Goal: Task Accomplishment & Management: Manage account settings

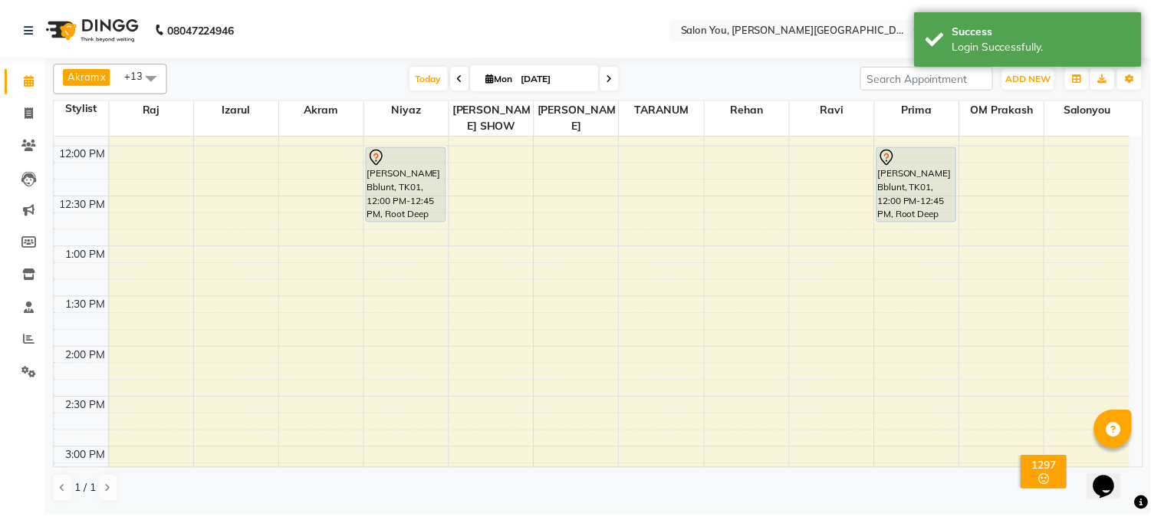
scroll to position [255, 0]
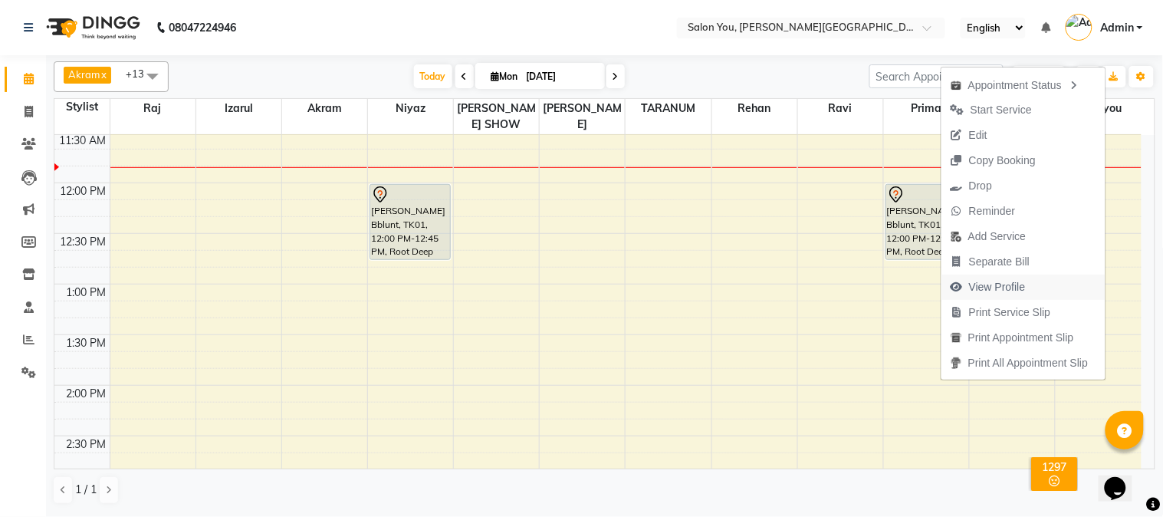
click at [981, 287] on span "View Profile" at bounding box center [997, 287] width 57 height 16
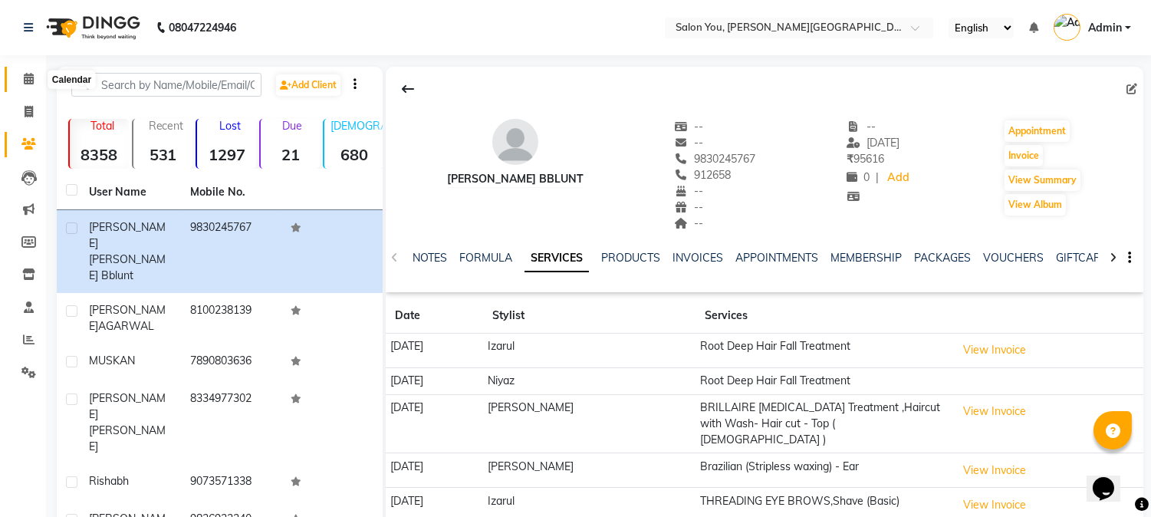
click at [25, 77] on icon at bounding box center [29, 78] width 10 height 11
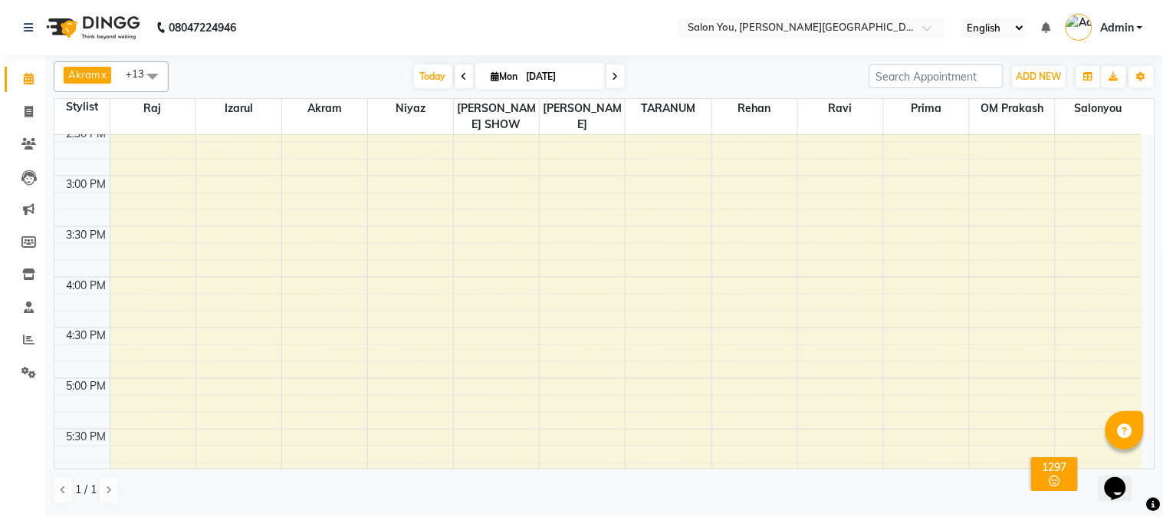
scroll to position [596, 0]
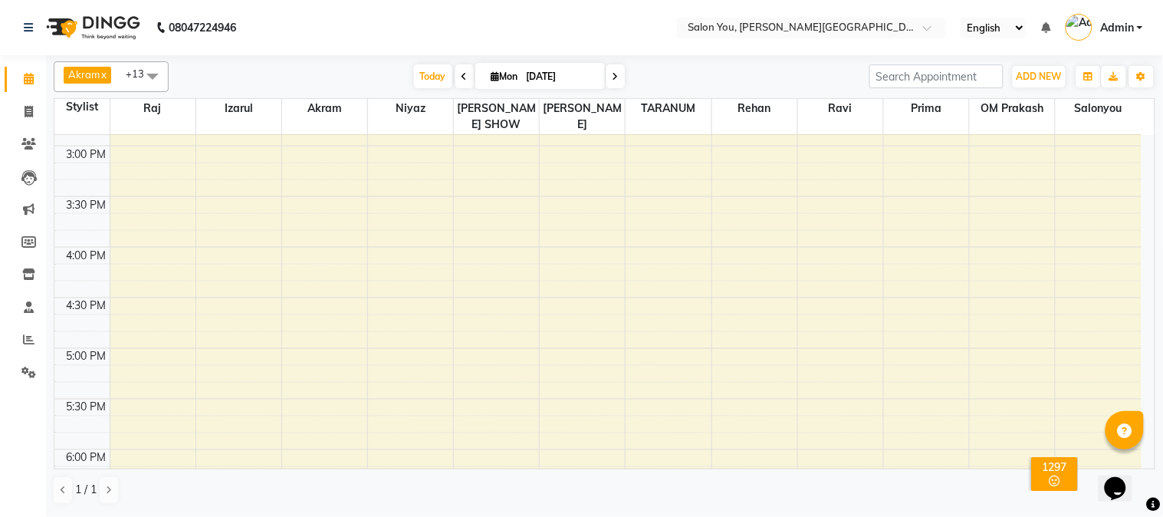
click at [429, 351] on div "9:00 AM 9:30 AM 10:00 AM 10:30 AM 11:00 AM 11:30 AM 12:00 PM 12:30 PM 1:00 PM 1…" at bounding box center [597, 196] width 1087 height 1315
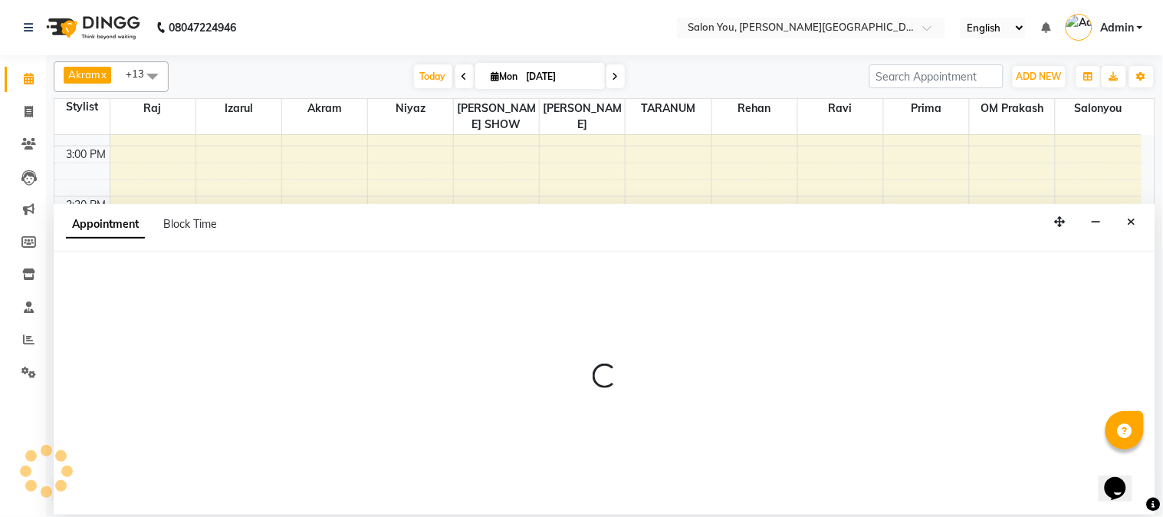
select select "83062"
select select "tentative"
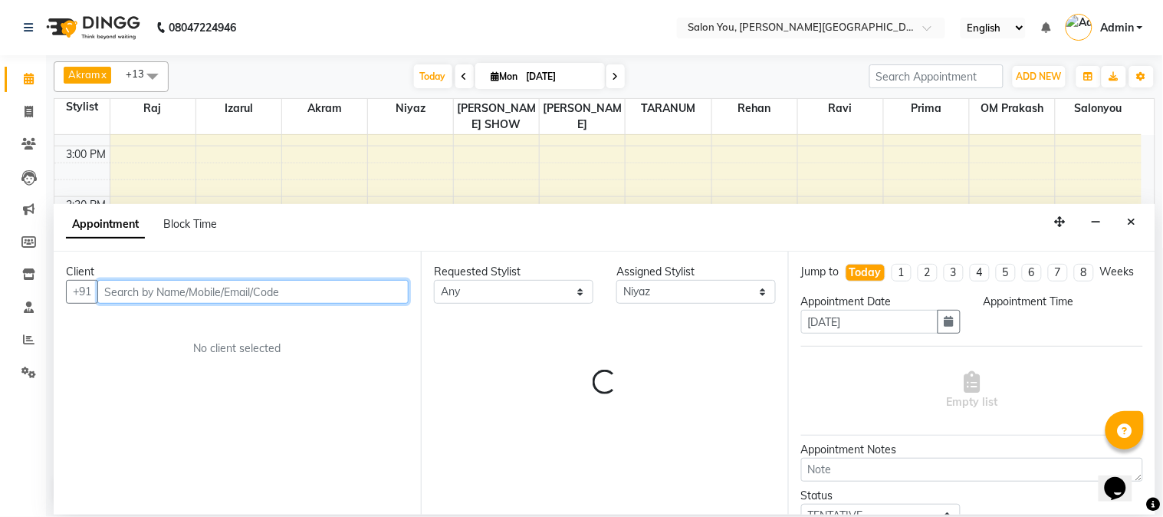
select select "1020"
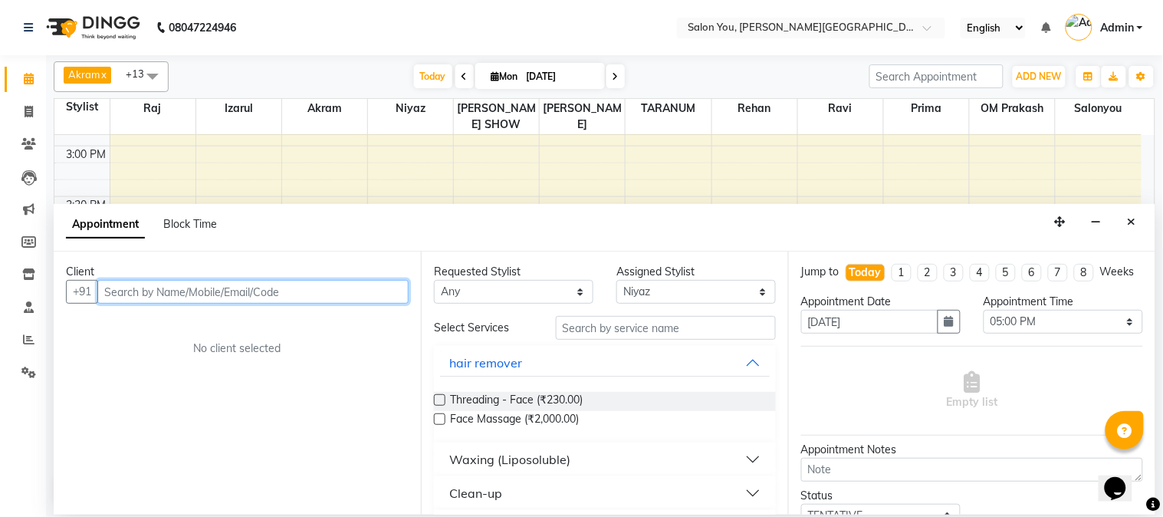
click at [318, 290] on input "text" at bounding box center [252, 292] width 311 height 24
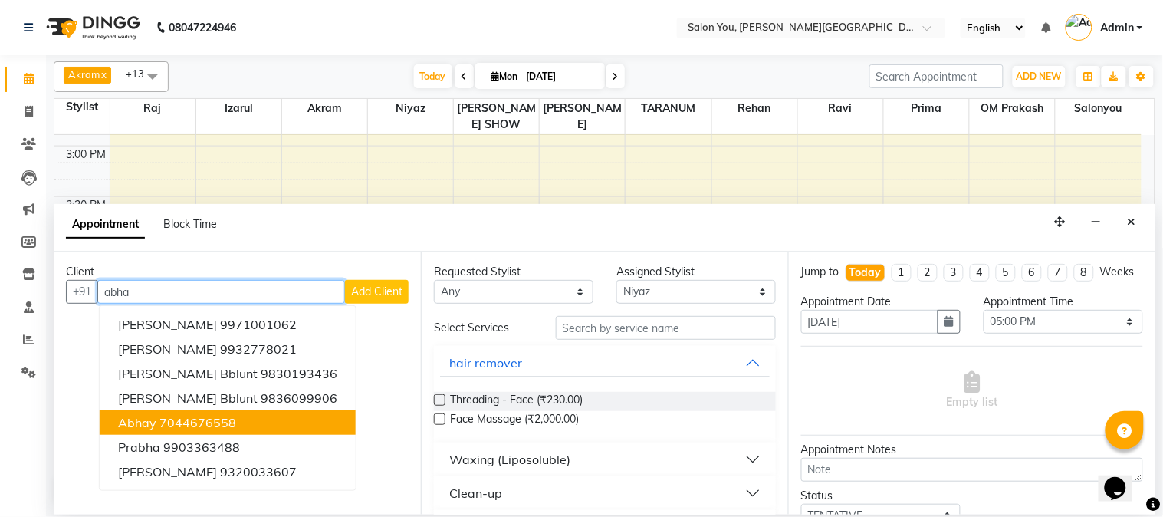
click at [225, 417] on ngb-highlight "7044676558" at bounding box center [197, 422] width 77 height 15
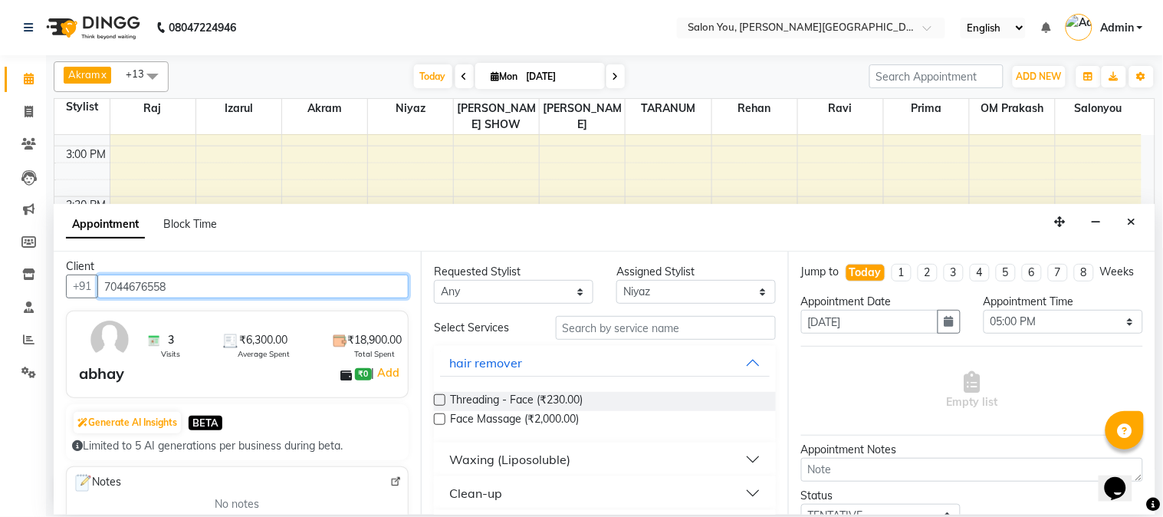
scroll to position [0, 0]
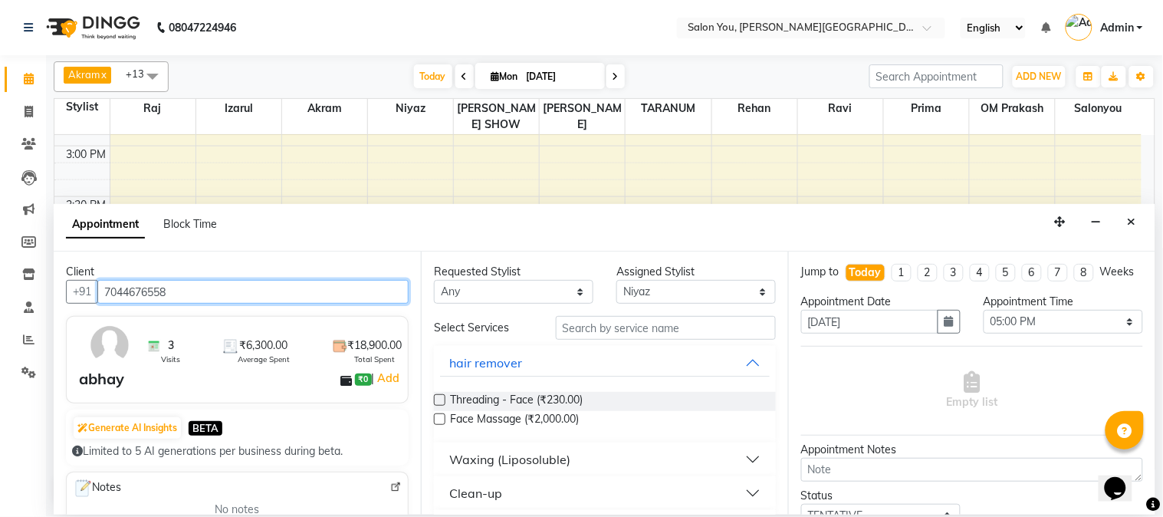
type input "7044676558"
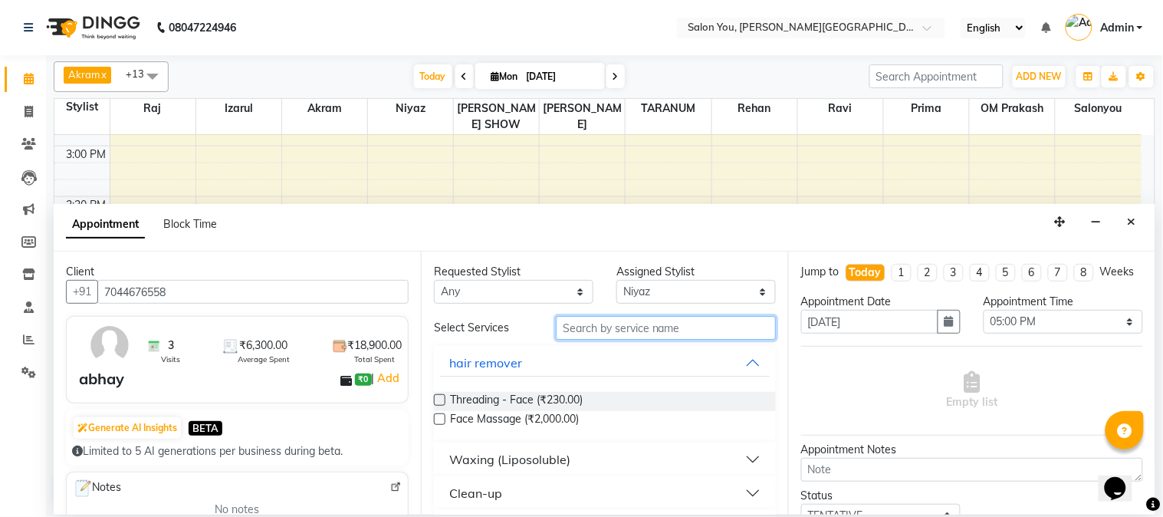
click at [669, 326] on input "text" at bounding box center [666, 328] width 220 height 24
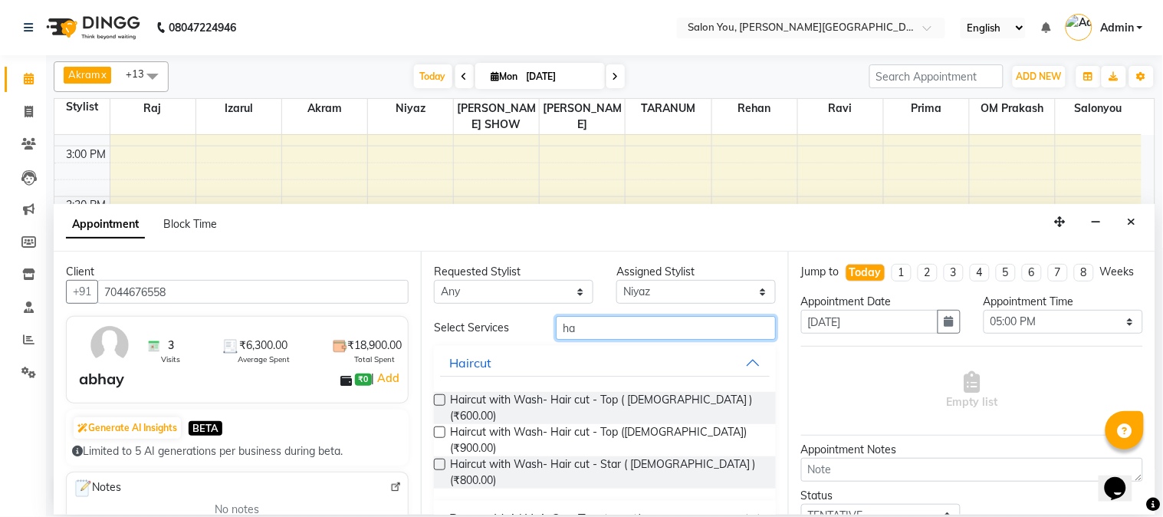
type input "h"
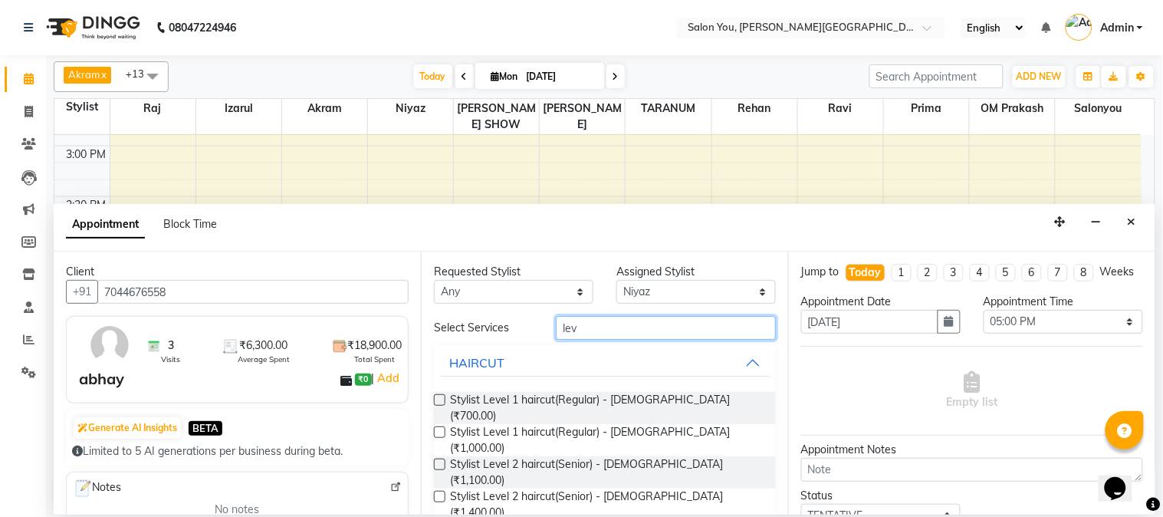
type input "lev"
click at [435, 458] on label at bounding box center [439, 463] width 11 height 11
click at [435, 461] on input "checkbox" at bounding box center [439, 466] width 10 height 10
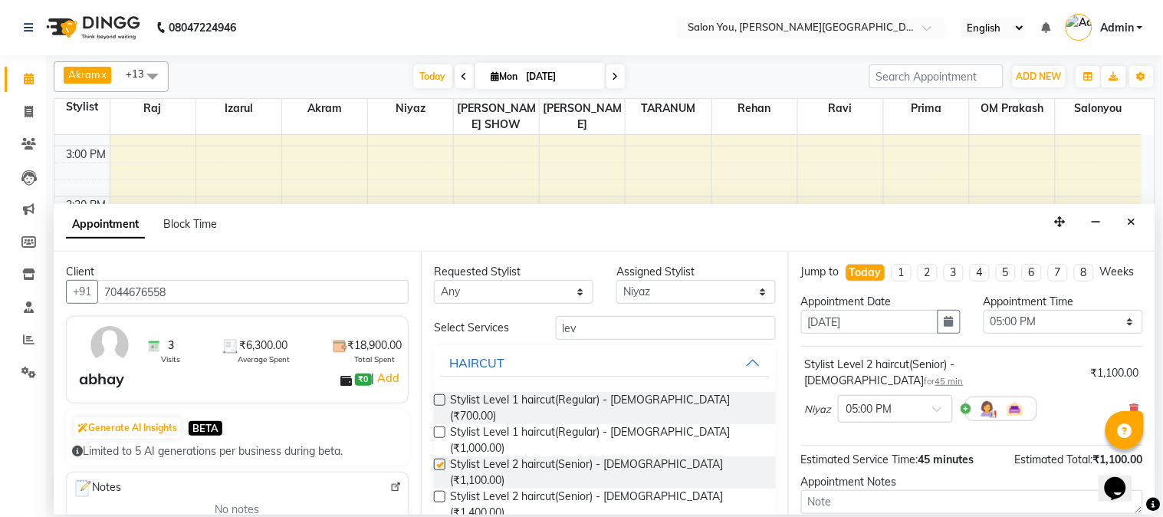
checkbox input "false"
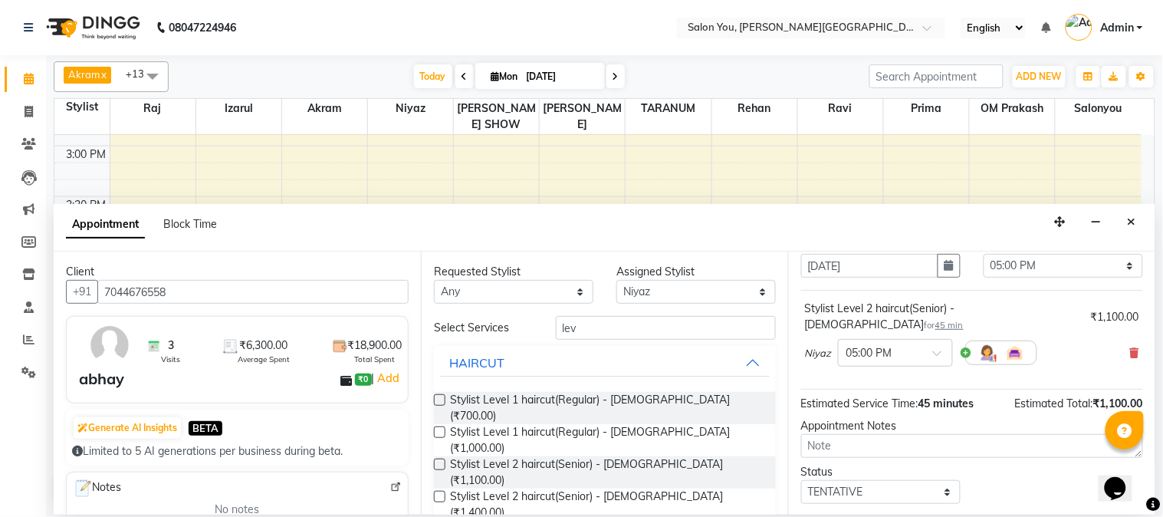
scroll to position [140, 0]
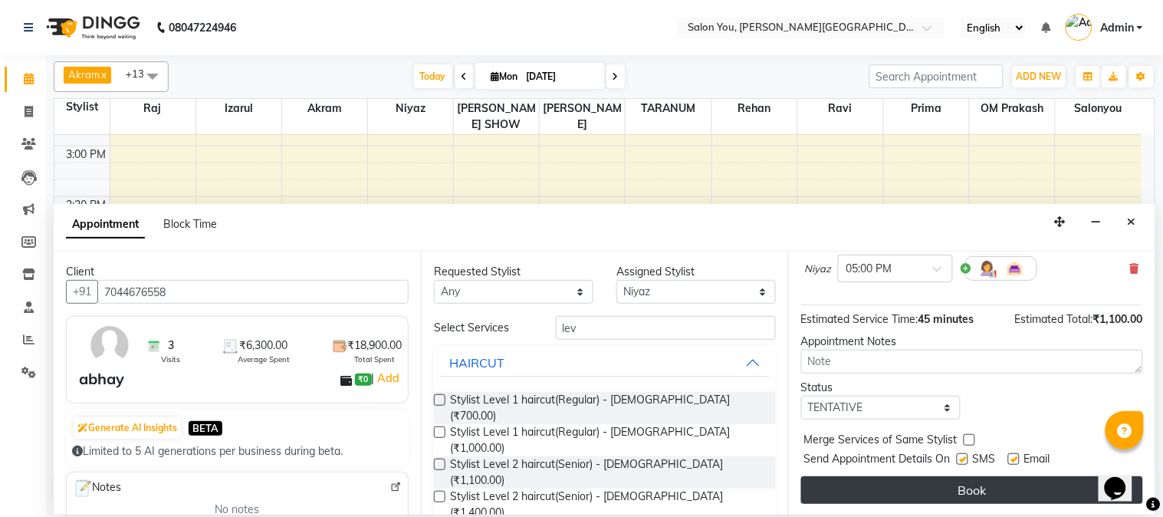
click at [931, 493] on button "Book" at bounding box center [972, 490] width 342 height 28
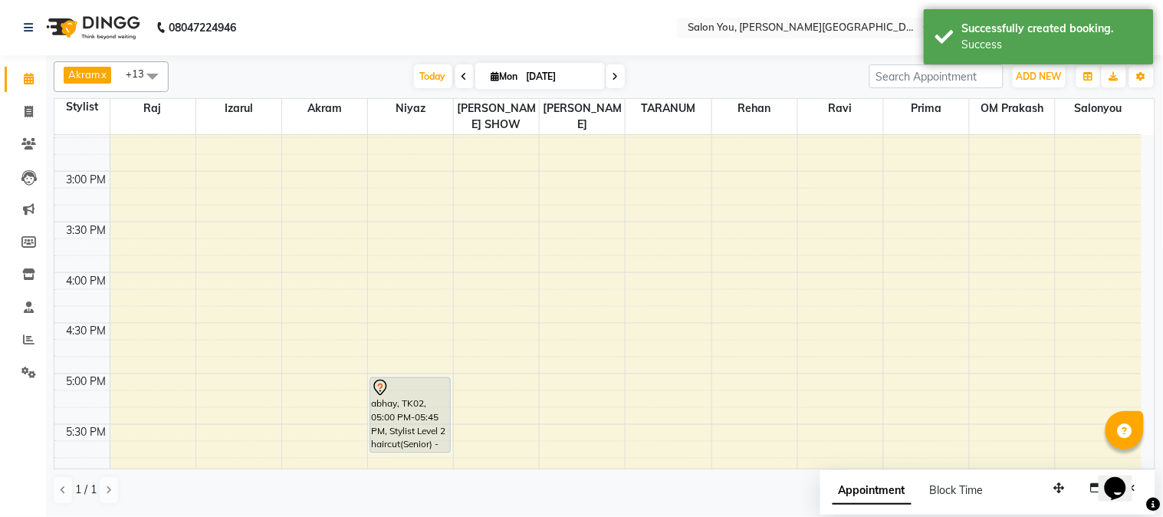
scroll to position [681, 0]
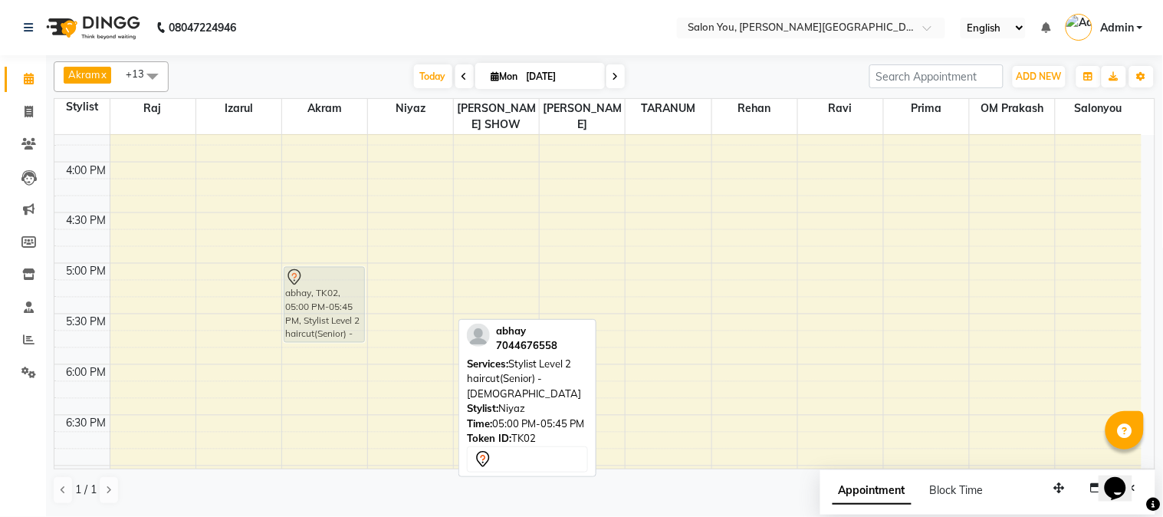
drag, startPoint x: 389, startPoint y: 287, endPoint x: 327, endPoint y: 284, distance: 62.2
click at [327, 284] on tr "abhay, TK02, 05:00 PM-05:45 PM, Stylist Level 2 haircut(Senior) - Male TULIKA G…" at bounding box center [597, 111] width 1087 height 1315
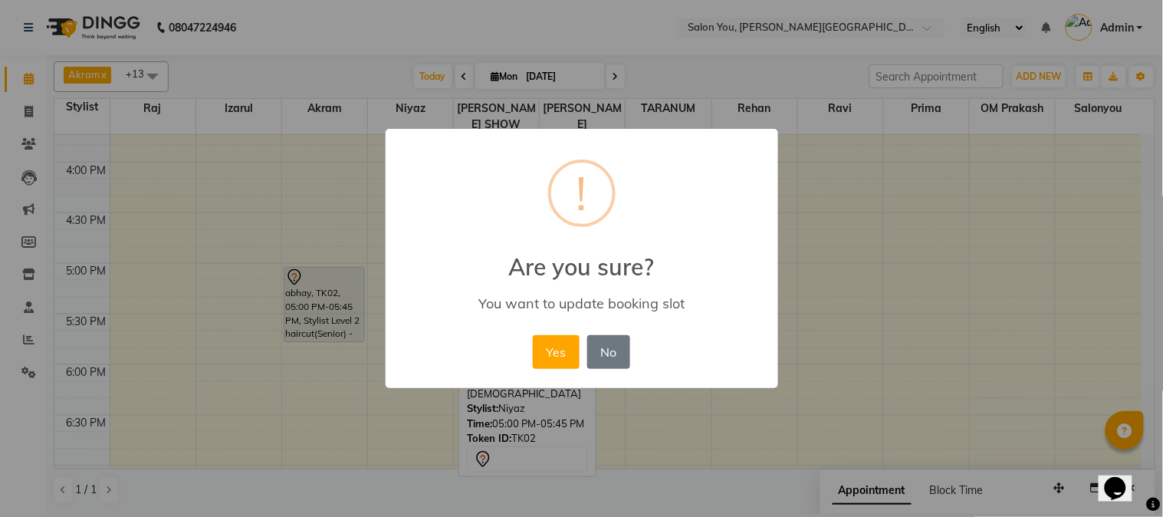
click at [546, 348] on button "Yes" at bounding box center [556, 352] width 47 height 34
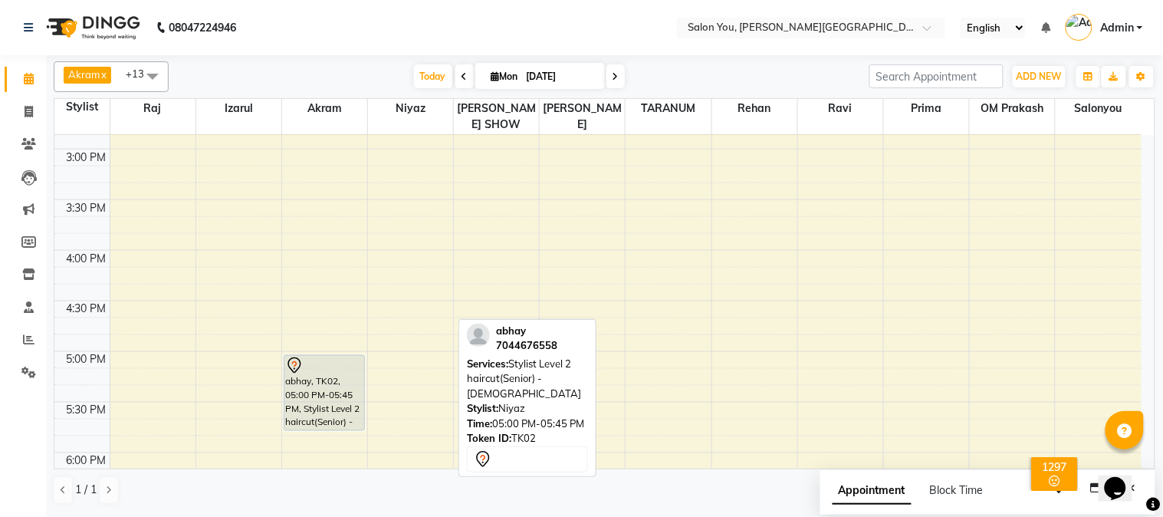
scroll to position [596, 0]
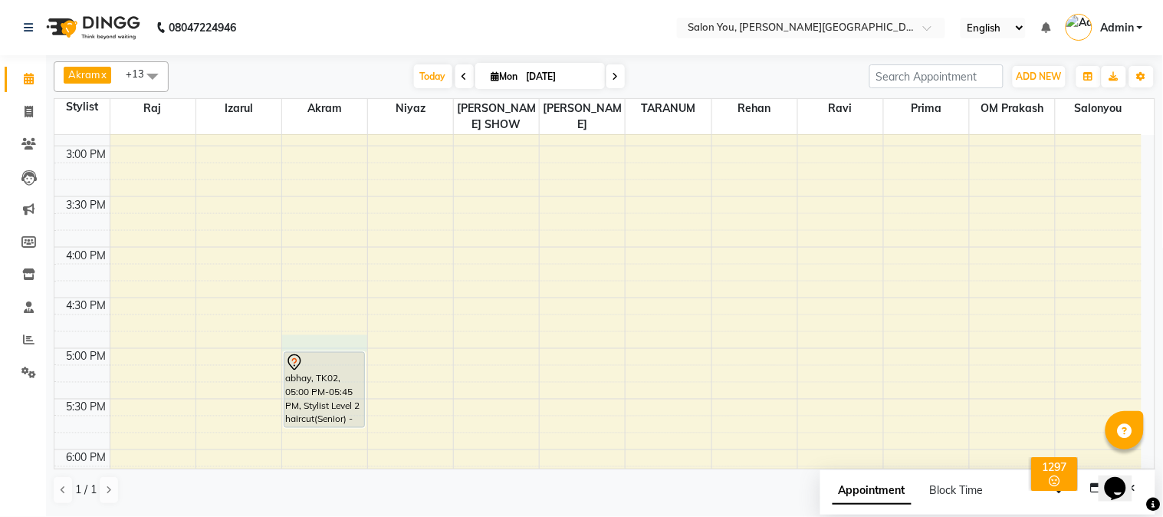
click at [345, 330] on div "9:00 AM 9:30 AM 10:00 AM 10:30 AM 11:00 AM 11:30 AM 12:00 PM 12:30 PM 1:00 PM 1…" at bounding box center [597, 196] width 1087 height 1315
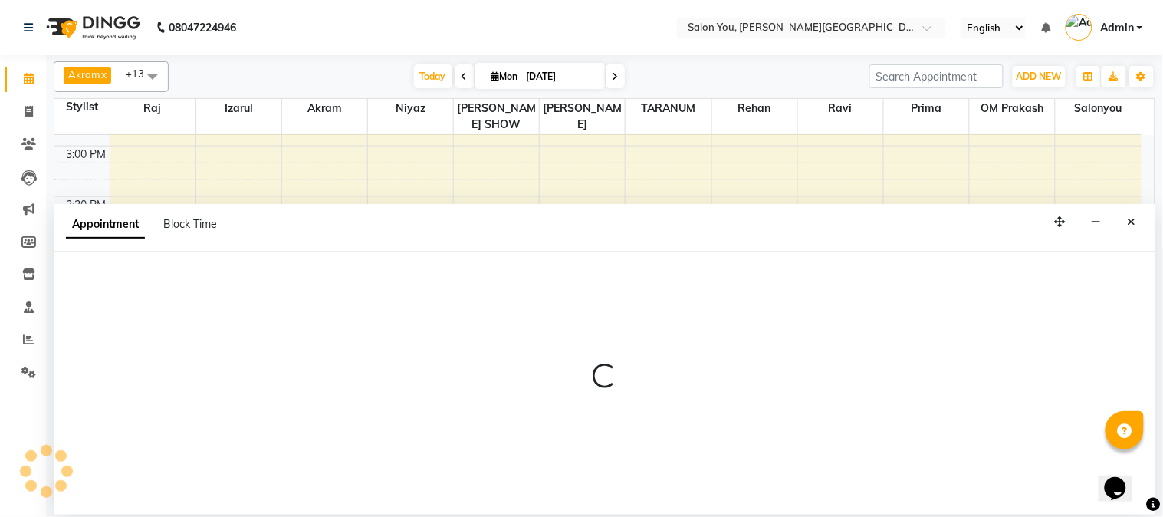
select select "83059"
select select "tentative"
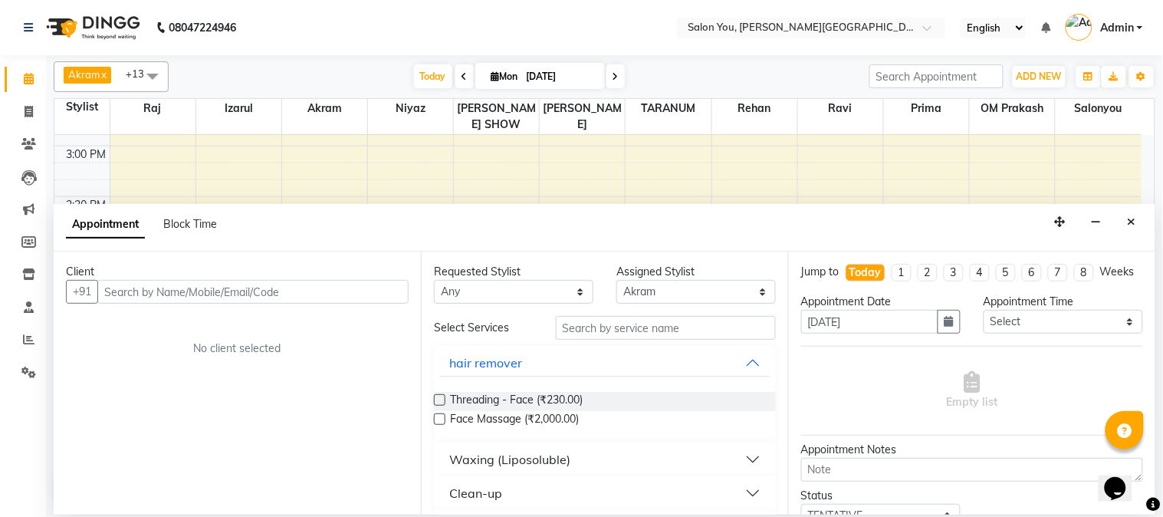
click at [209, 297] on input "text" at bounding box center [252, 292] width 311 height 24
type input "9903834999"
click at [399, 291] on span "Add Client" at bounding box center [376, 291] width 51 height 14
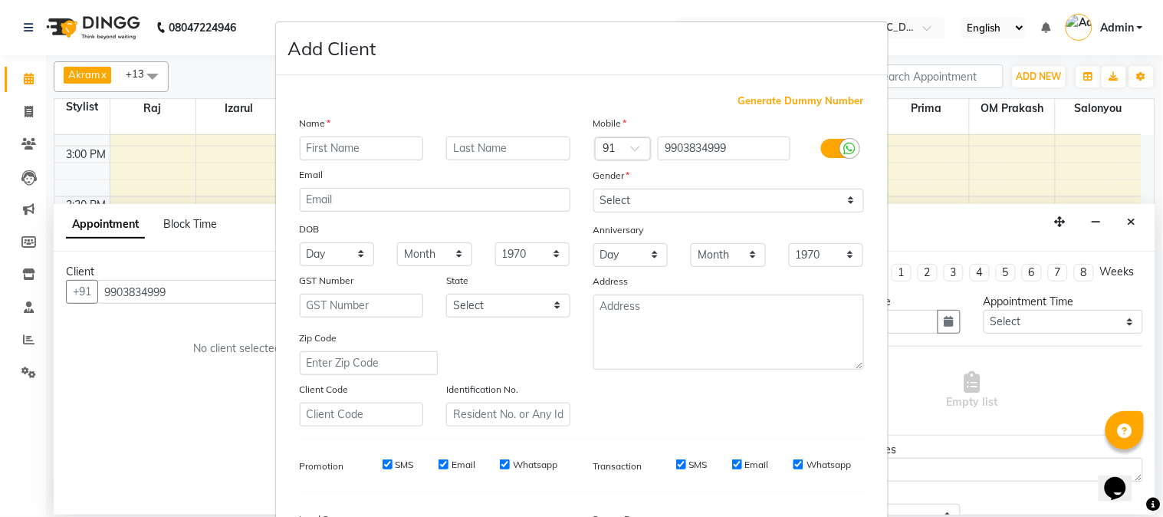
click at [330, 142] on input "text" at bounding box center [362, 148] width 124 height 24
type input "rohit"
click at [469, 147] on input "text" at bounding box center [508, 148] width 124 height 24
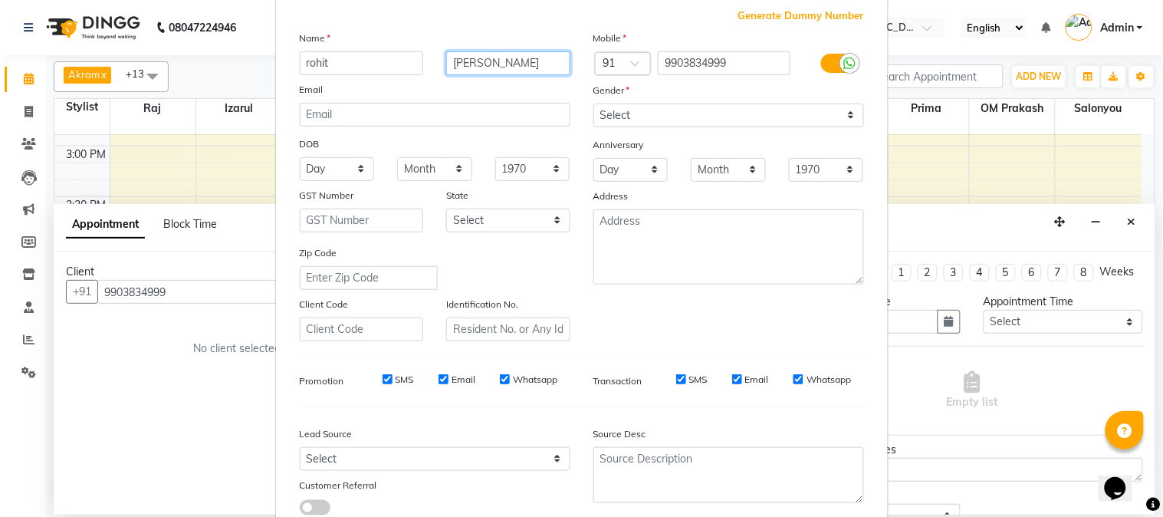
type input "bubna"
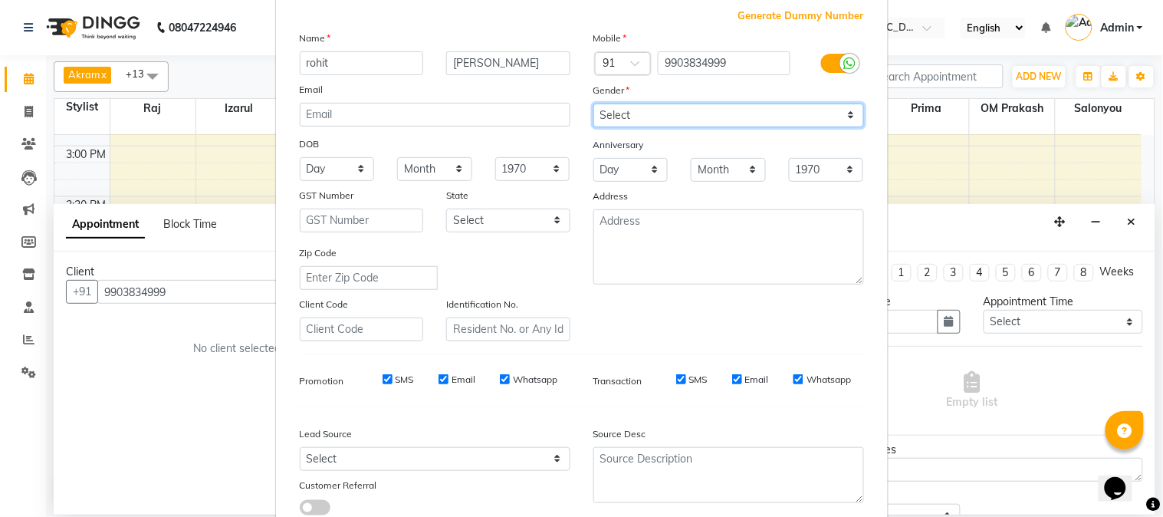
click at [703, 111] on select "Select Male Female Other Prefer Not To Say" at bounding box center [728, 115] width 271 height 24
select select "male"
click at [593, 103] on select "Select Male Female Other Prefer Not To Say" at bounding box center [728, 115] width 271 height 24
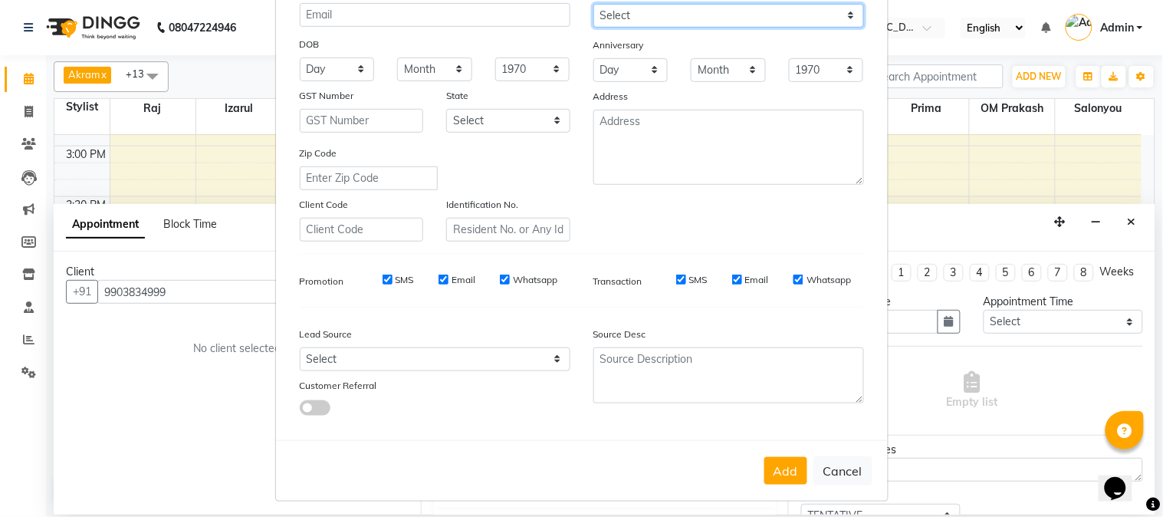
scroll to position [192, 0]
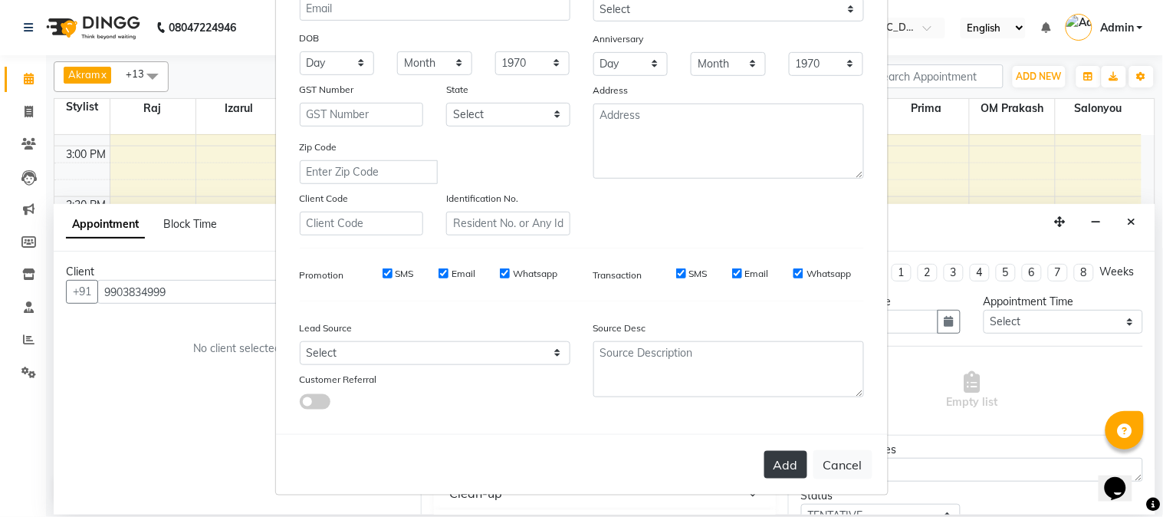
click at [785, 456] on button "Add" at bounding box center [785, 465] width 43 height 28
select select
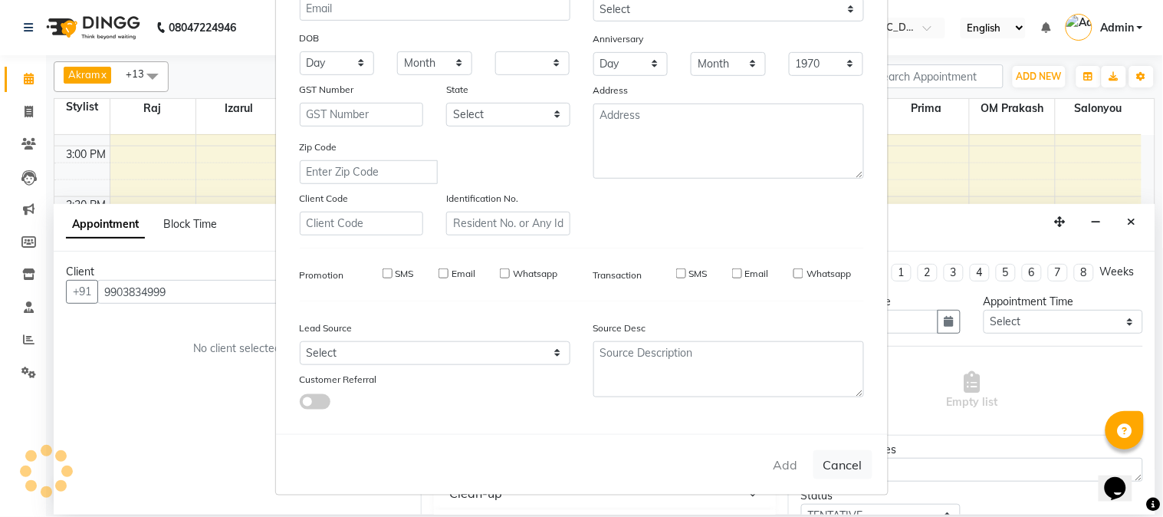
select select
checkbox input "false"
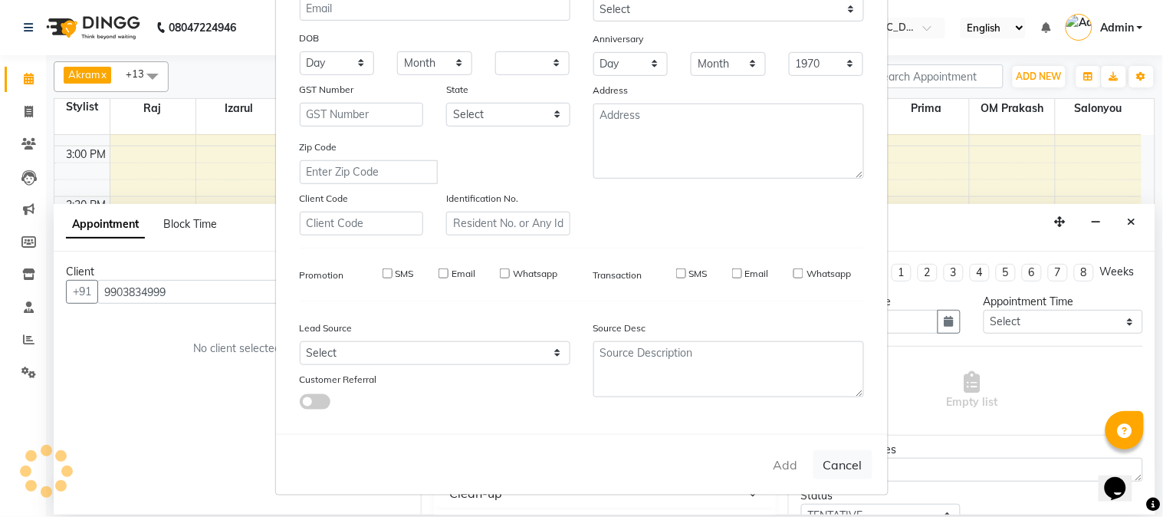
checkbox input "false"
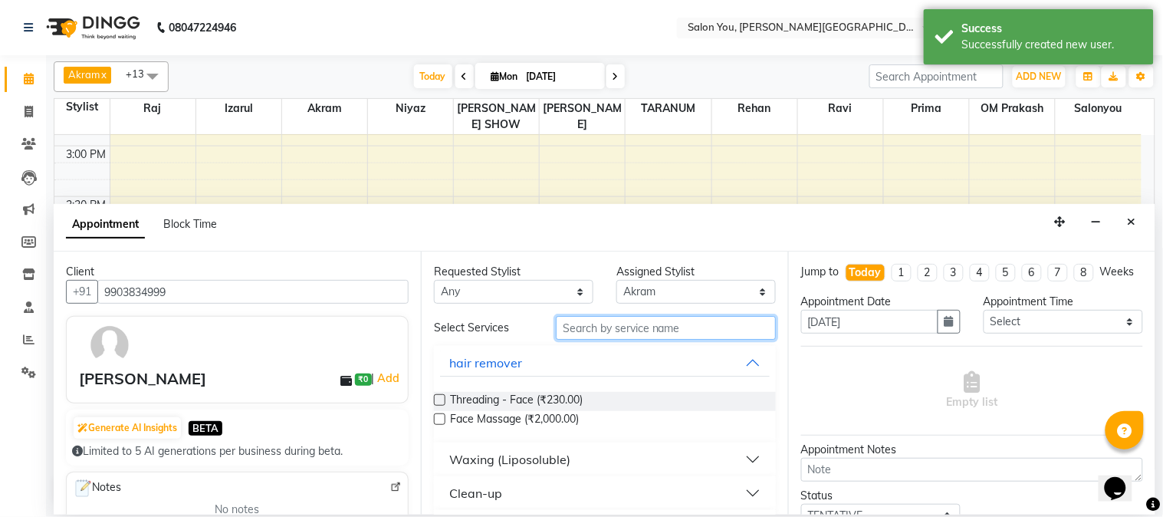
click at [636, 332] on input "text" at bounding box center [666, 328] width 220 height 24
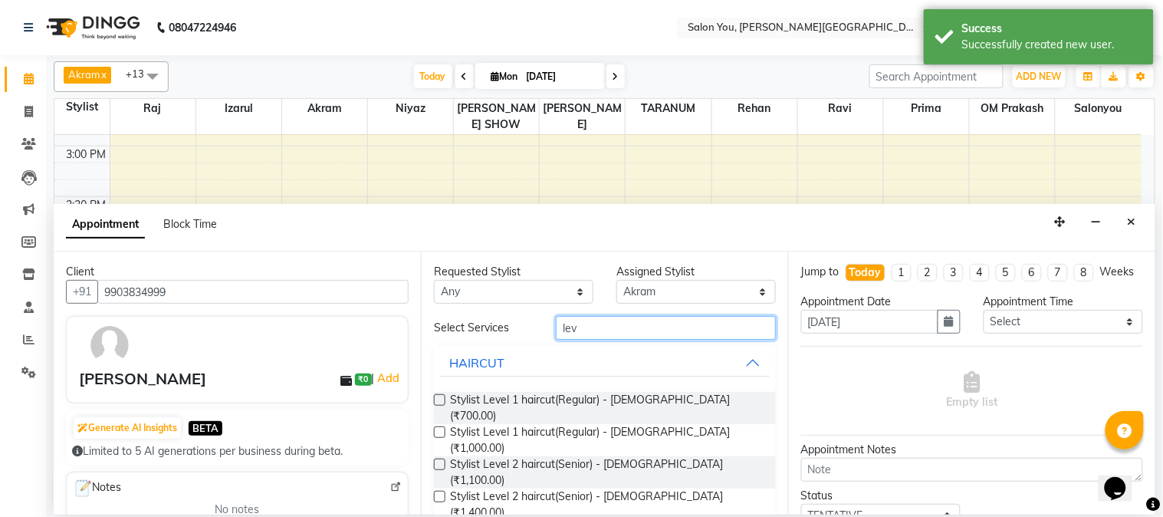
type input "lev"
click at [437, 458] on label at bounding box center [439, 463] width 11 height 11
click at [437, 461] on input "checkbox" at bounding box center [439, 466] width 10 height 10
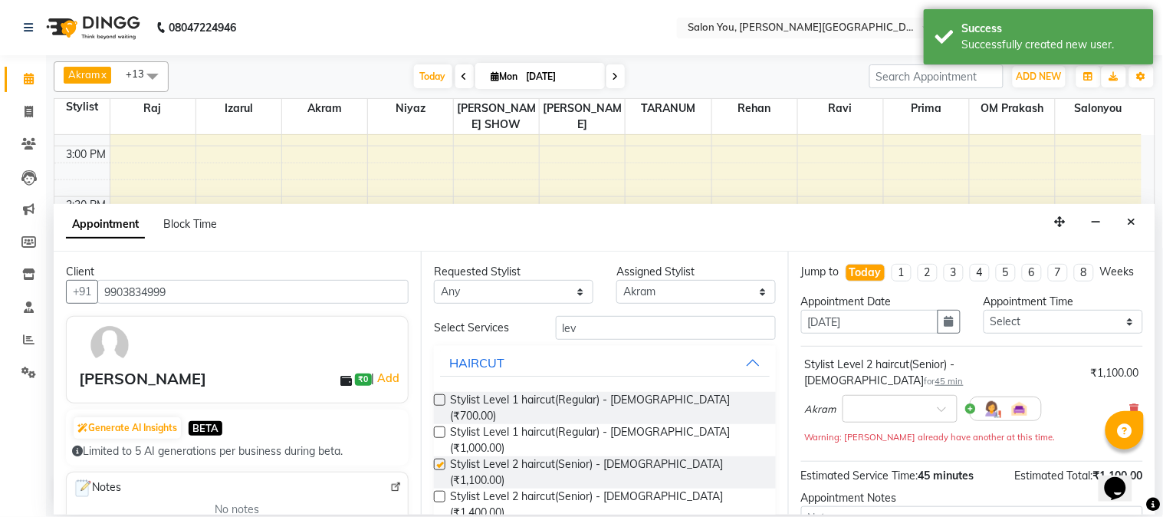
checkbox input "false"
click at [739, 333] on input "lev" at bounding box center [666, 328] width 220 height 24
type input "l"
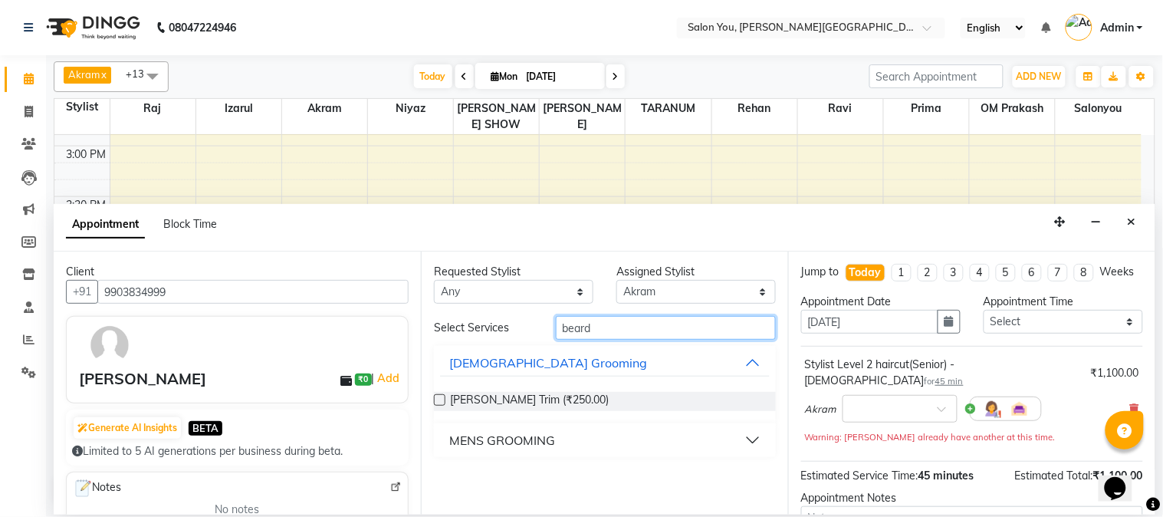
type input "beard"
click at [738, 441] on button "MENS GROOMING" at bounding box center [605, 440] width 330 height 28
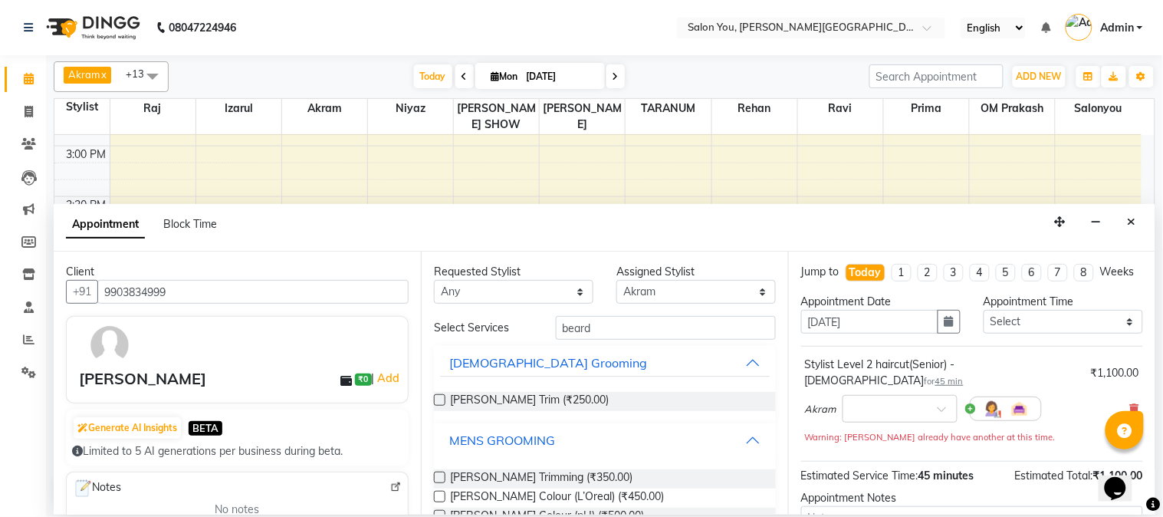
scroll to position [36, 0]
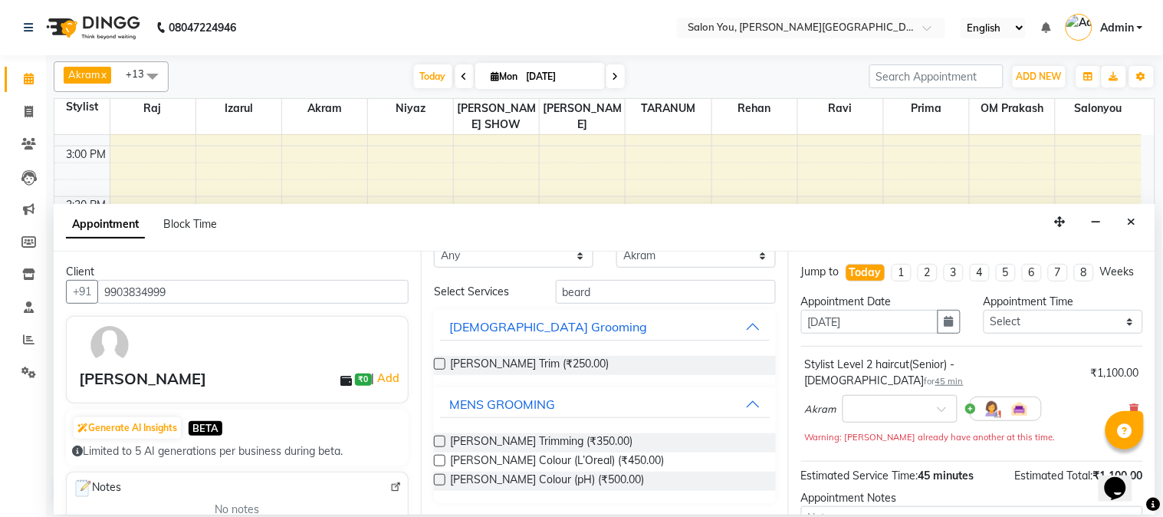
click at [441, 439] on label at bounding box center [439, 440] width 11 height 11
click at [441, 439] on input "checkbox" at bounding box center [439, 443] width 10 height 10
checkbox input "false"
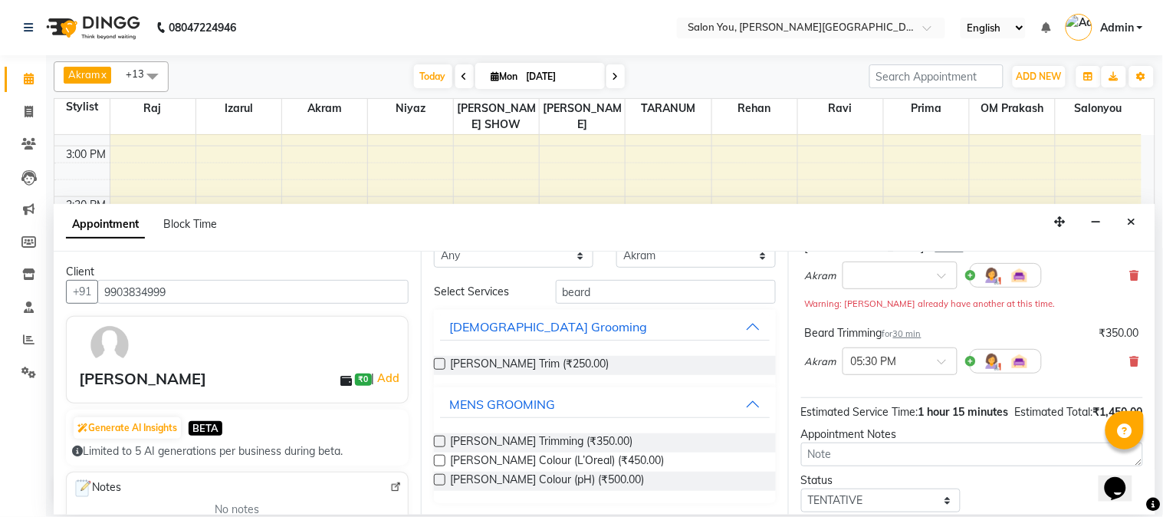
scroll to position [242, 0]
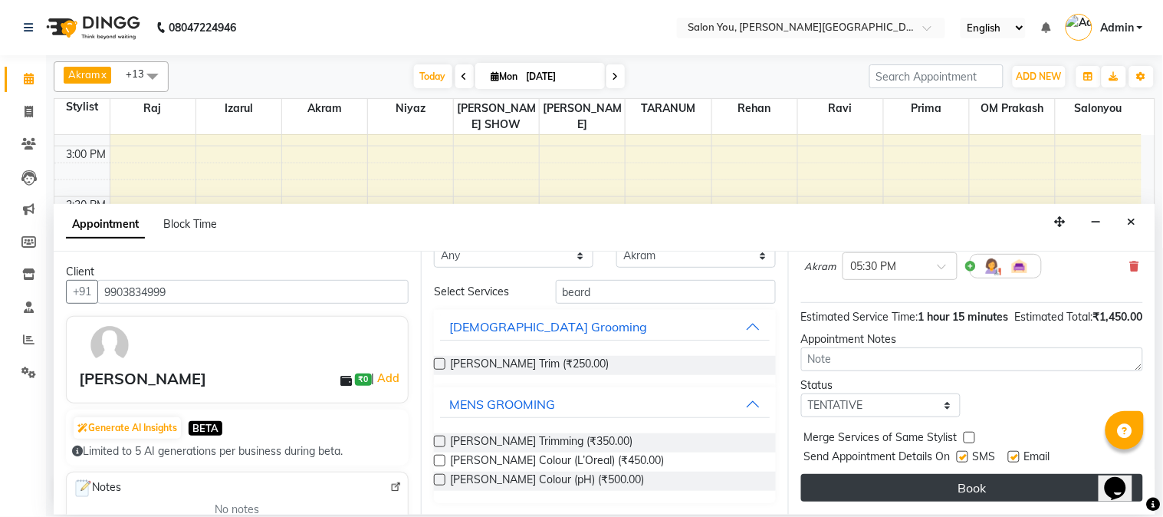
click at [888, 484] on button "Book" at bounding box center [972, 488] width 342 height 28
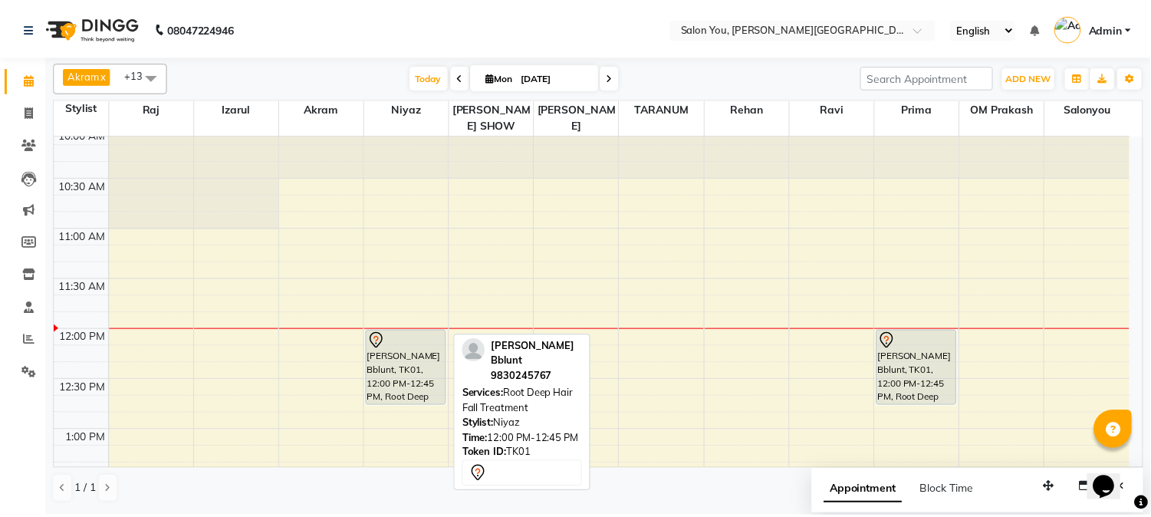
scroll to position [85, 0]
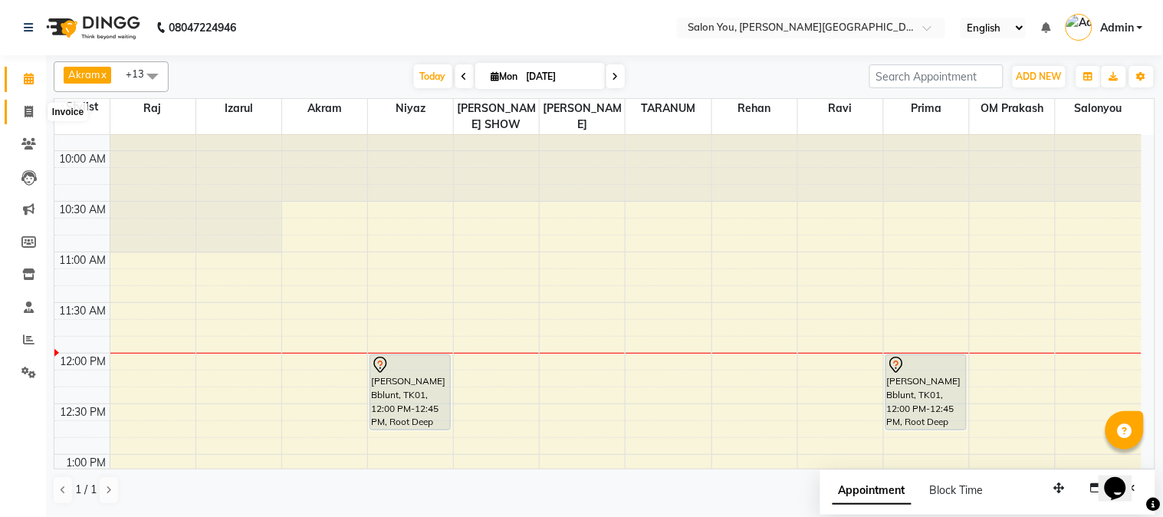
click at [31, 108] on icon at bounding box center [29, 111] width 8 height 11
select select "service"
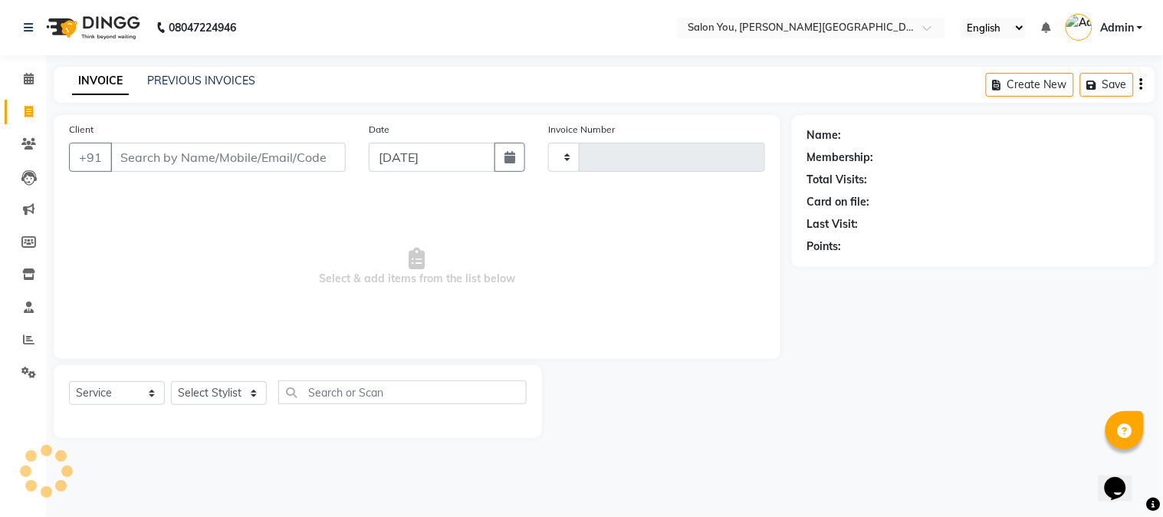
type input "1655"
select select "5231"
click at [207, 157] on input "Client" at bounding box center [227, 157] width 235 height 29
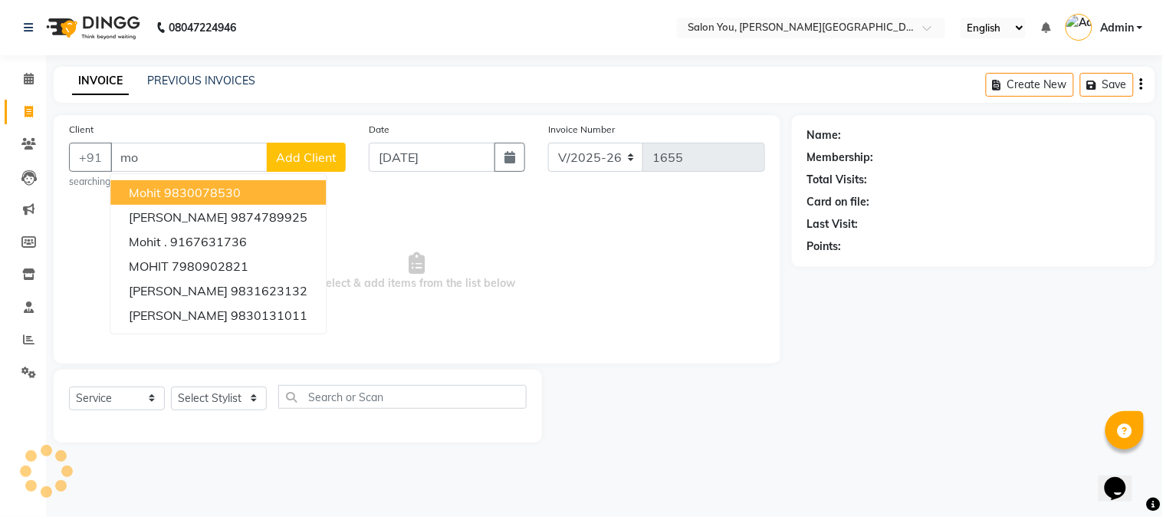
type input "m"
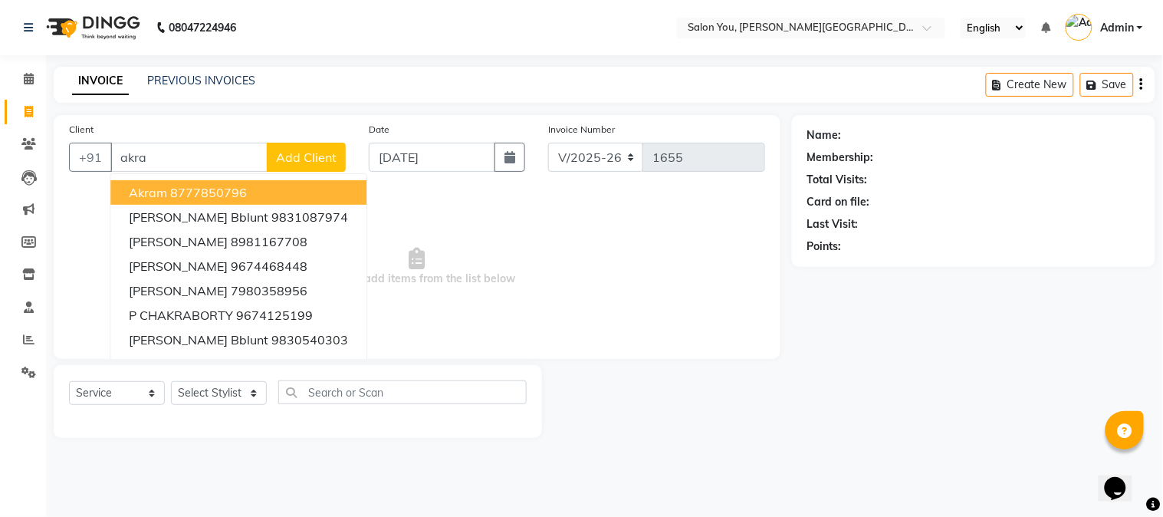
click at [218, 187] on ngb-highlight "8777850796" at bounding box center [208, 192] width 77 height 15
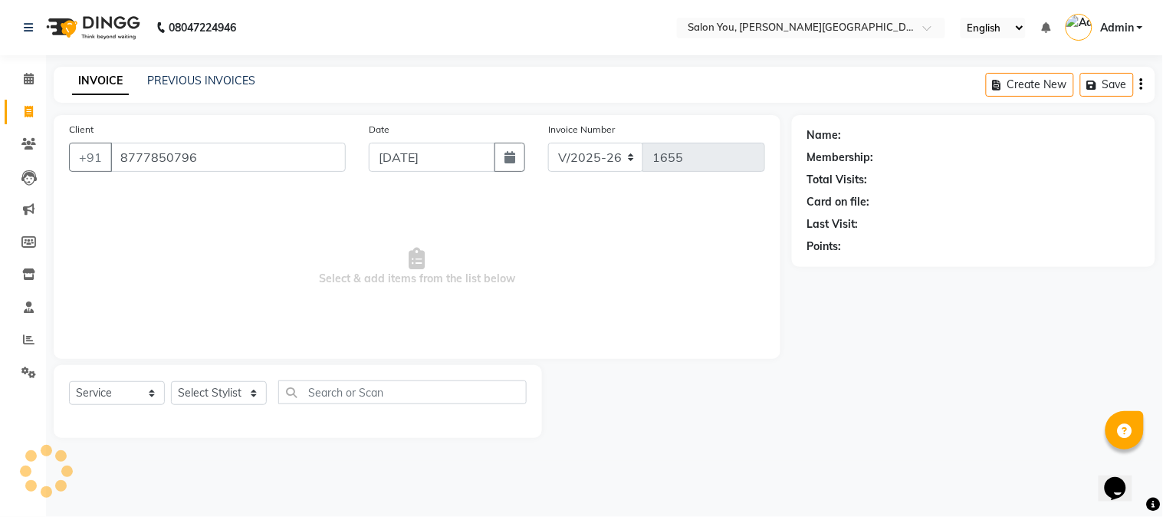
type input "8777850796"
select select "1: Object"
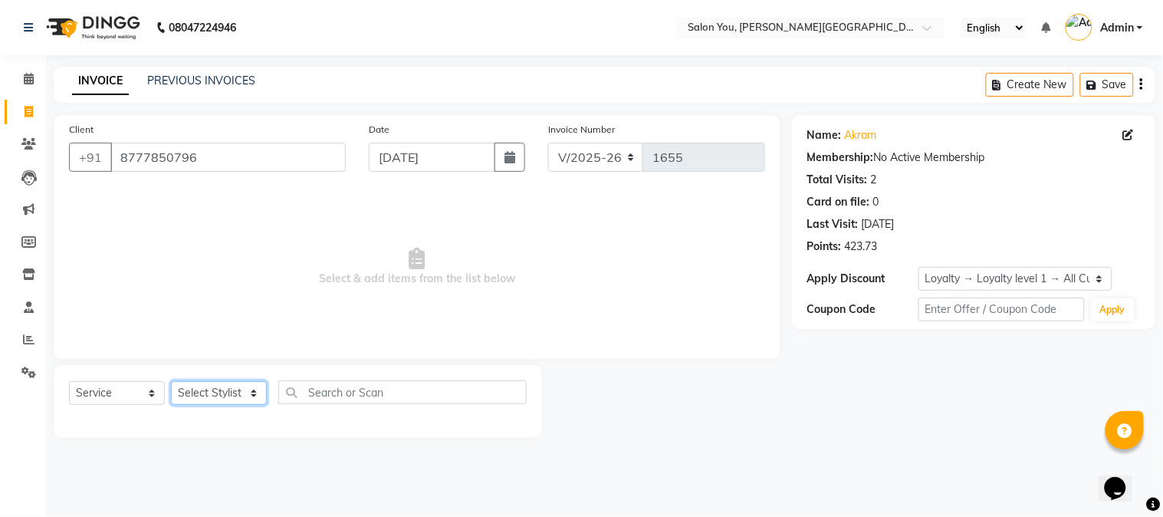
click at [242, 399] on select "Select Stylist Akram Auditor Christina Izarul jaydip Niyaz OM Prakash prima raj…" at bounding box center [219, 393] width 96 height 24
select select "83121"
click at [171, 382] on select "Select Stylist Akram Auditor Christina Izarul jaydip Niyaz OM Prakash prima raj…" at bounding box center [219, 393] width 96 height 24
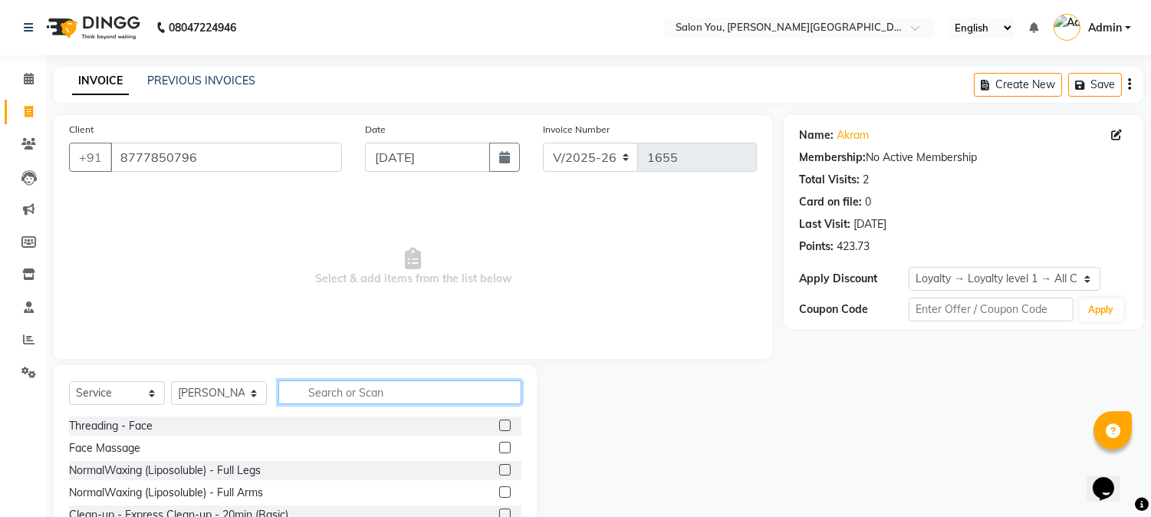
click at [323, 395] on input "text" at bounding box center [399, 392] width 243 height 24
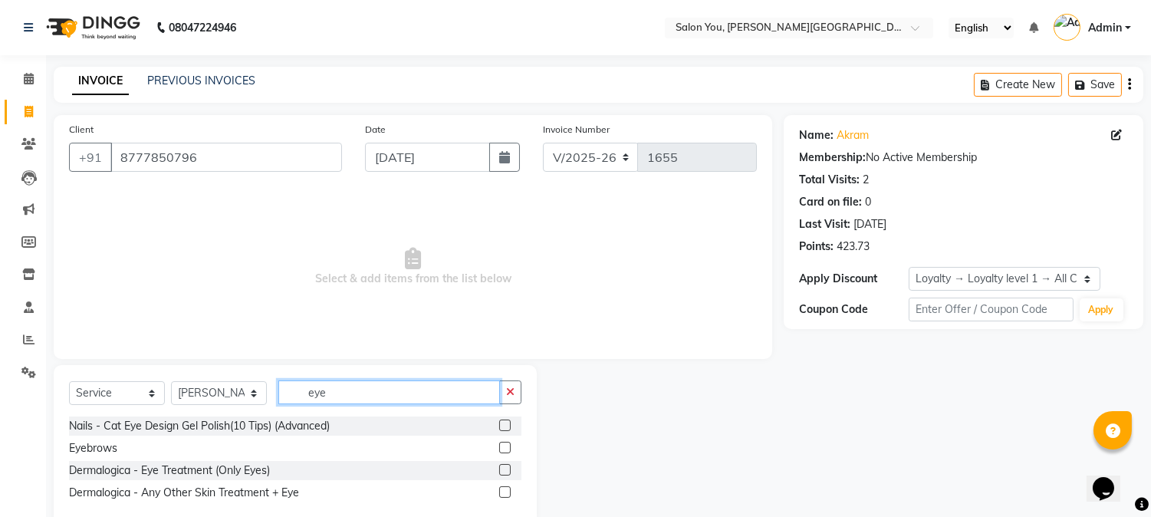
type input "eye"
click at [504, 445] on label at bounding box center [504, 447] width 11 height 11
click at [504, 445] on input "checkbox" at bounding box center [504, 448] width 10 height 10
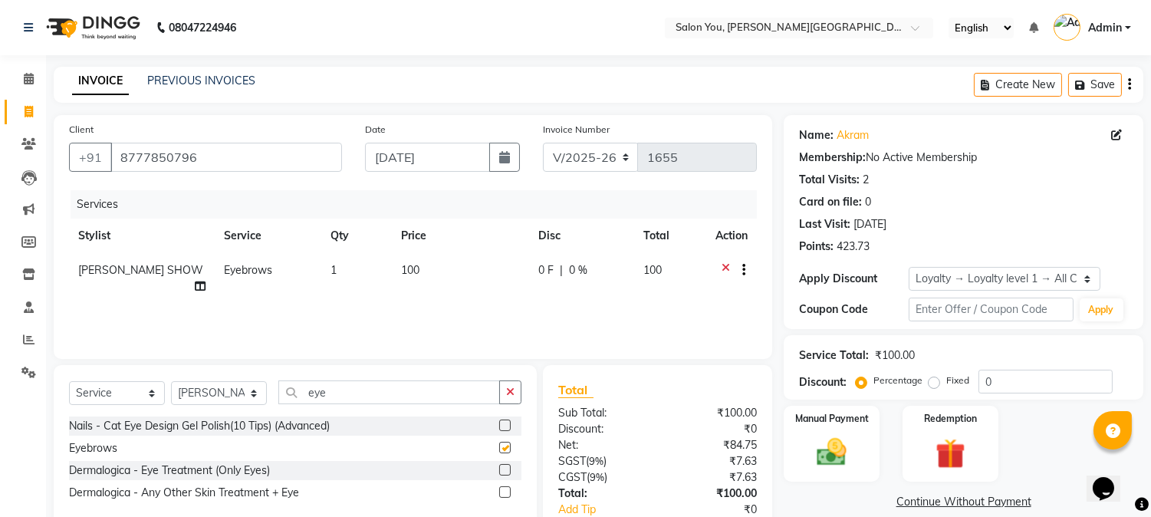
checkbox input "false"
click at [330, 396] on input "eye" at bounding box center [389, 392] width 222 height 24
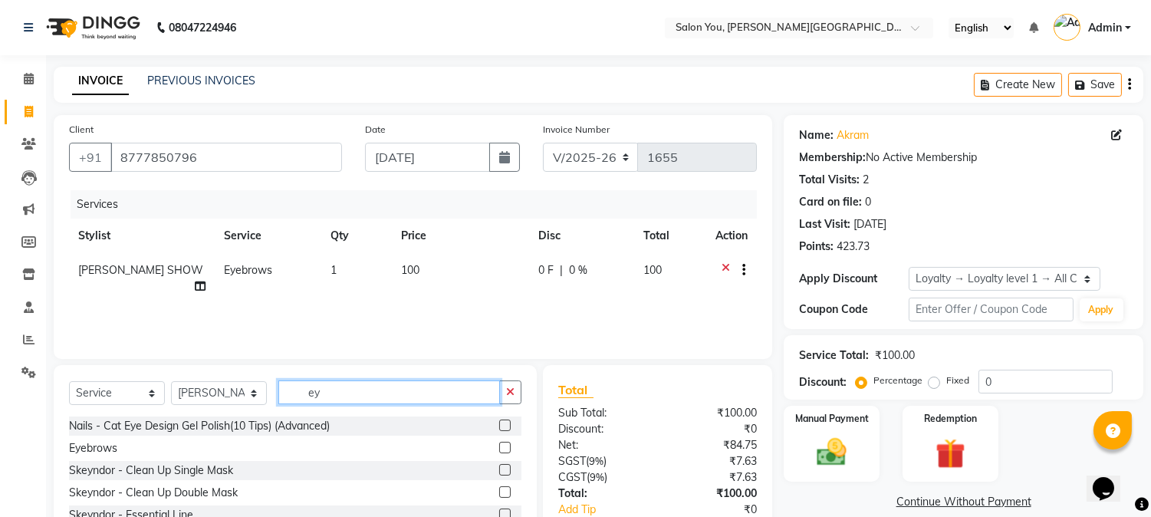
type input "e"
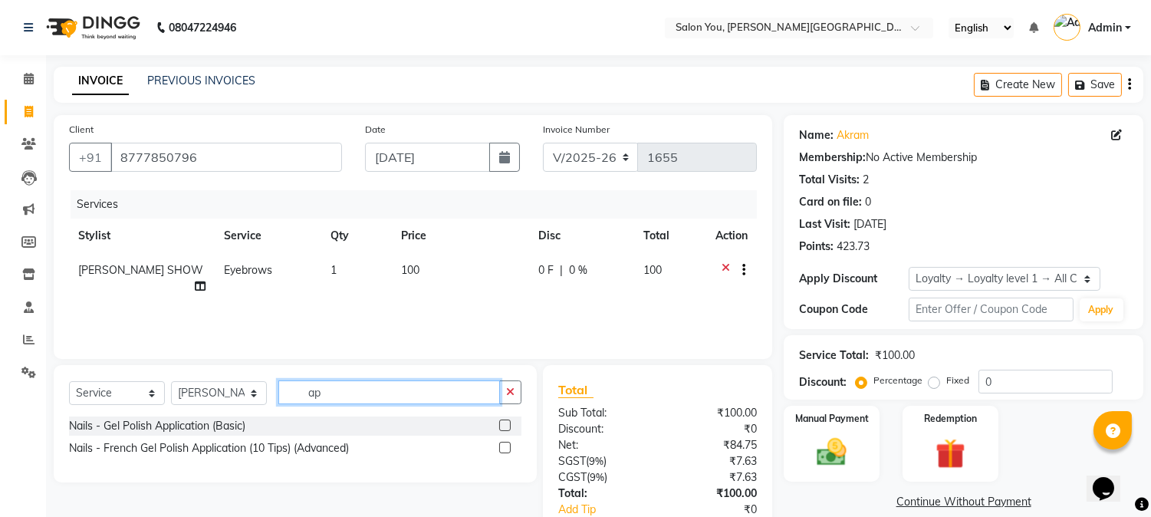
type input "a"
type input "upp"
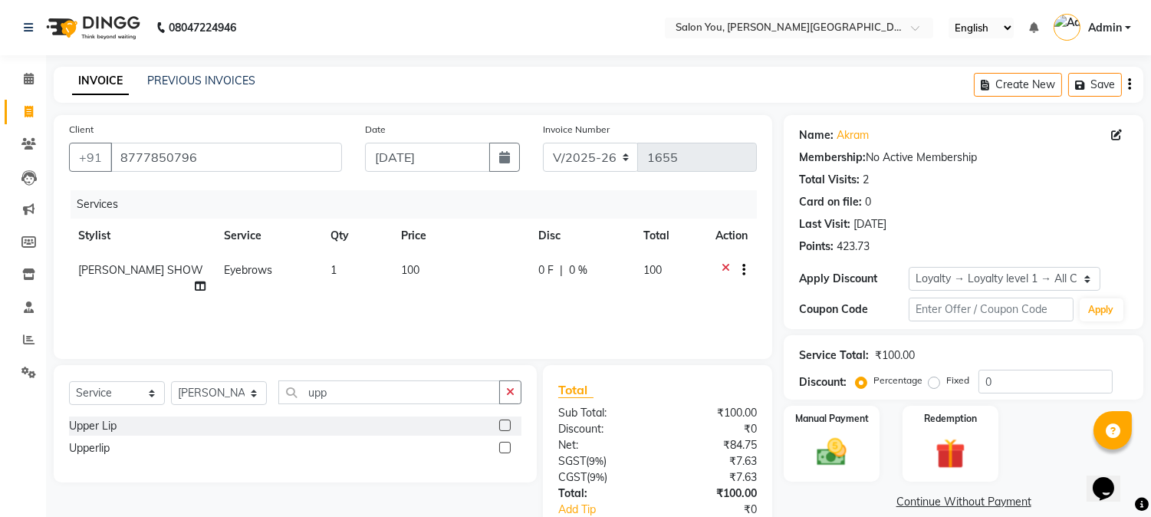
click at [506, 422] on label at bounding box center [504, 424] width 11 height 11
click at [506, 422] on input "checkbox" at bounding box center [504, 426] width 10 height 10
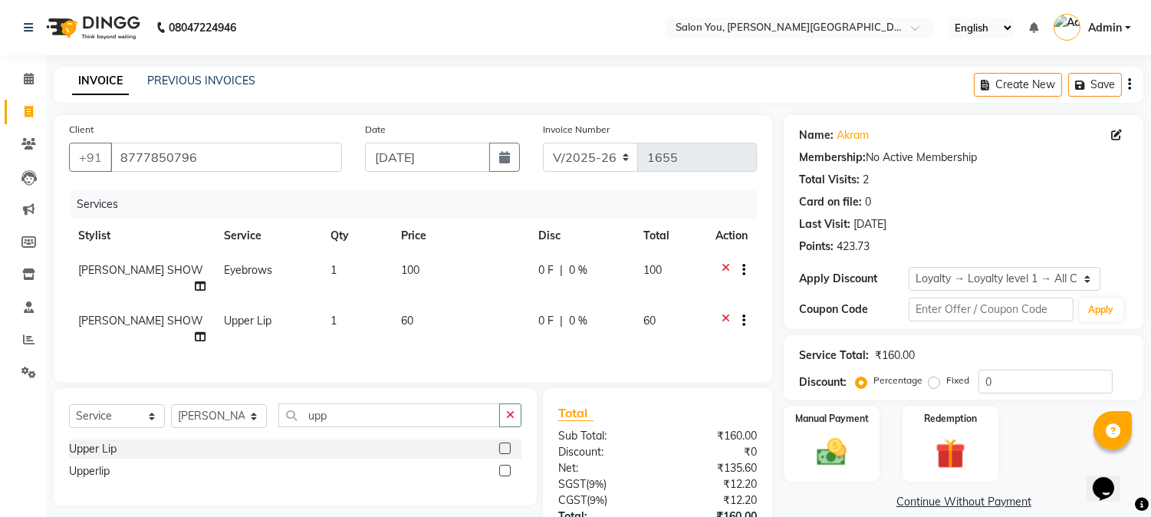
click at [507, 442] on label at bounding box center [504, 447] width 11 height 11
click at [507, 444] on input "checkbox" at bounding box center [504, 449] width 10 height 10
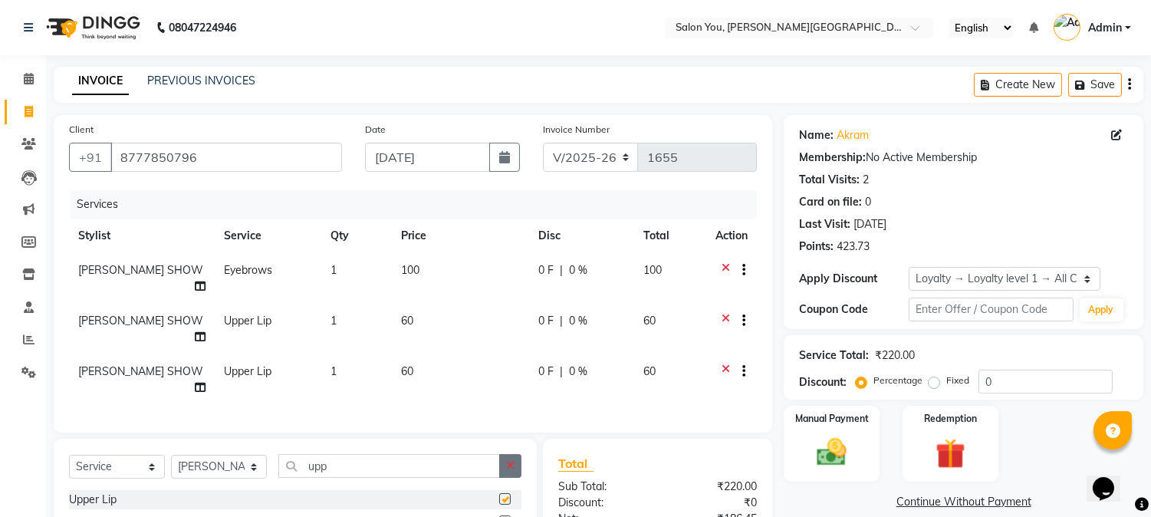
checkbox input "false"
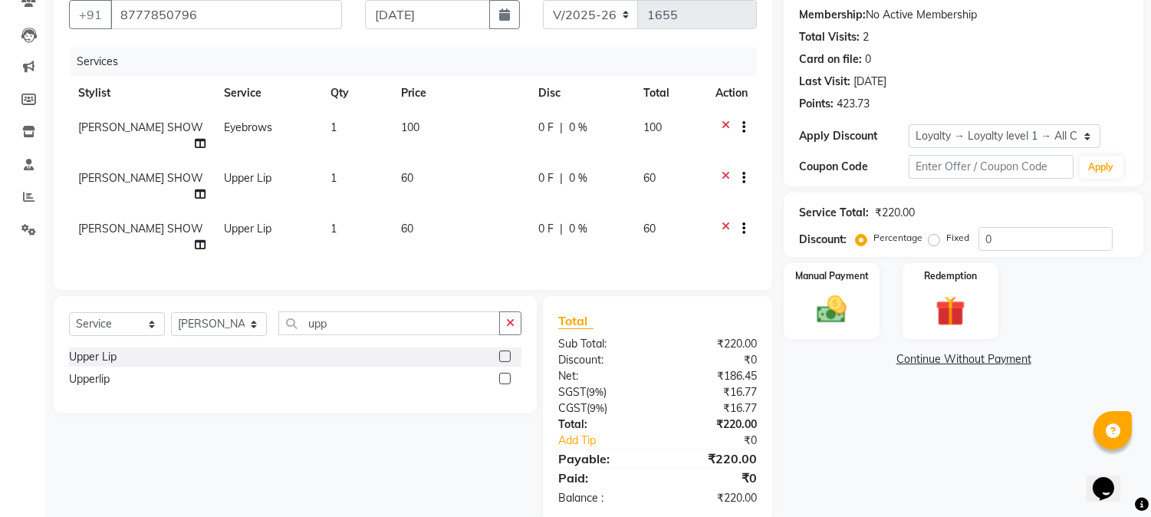
scroll to position [143, 0]
drag, startPoint x: 847, startPoint y: 320, endPoint x: 840, endPoint y: 409, distance: 89.2
click at [840, 409] on div "Name: Akram Membership: No Active Membership Total Visits: 2 Card on file: 0 La…" at bounding box center [968, 246] width 371 height 549
click at [829, 327] on div "Manual Payment" at bounding box center [832, 300] width 100 height 78
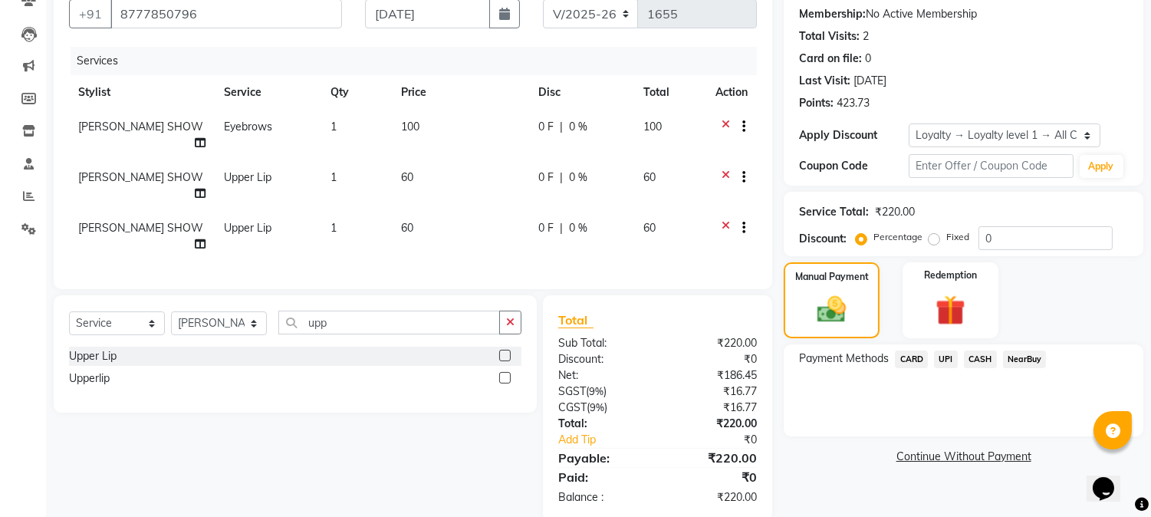
click at [977, 356] on span "CASH" at bounding box center [980, 359] width 33 height 18
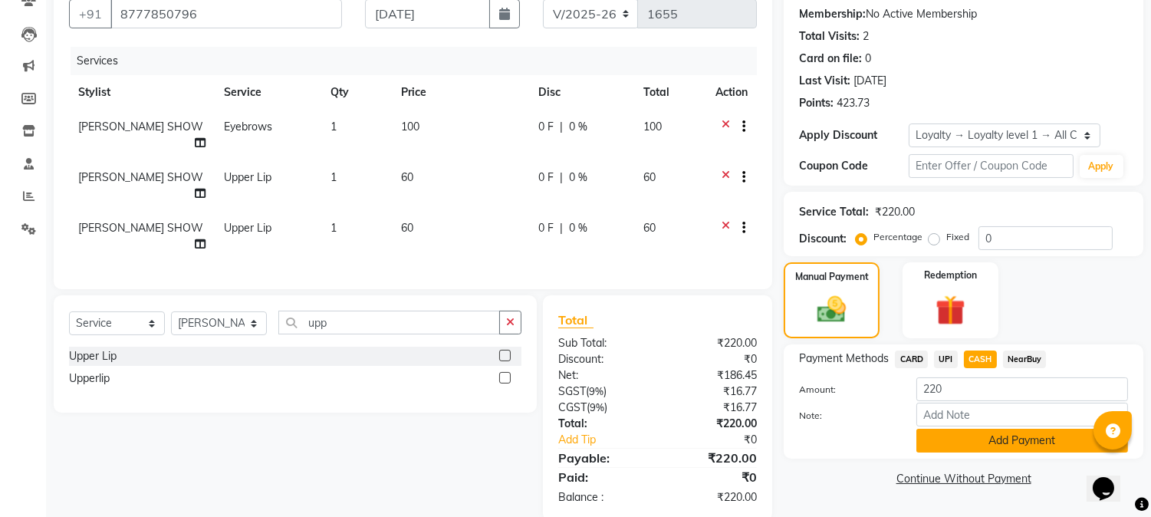
click at [977, 445] on button "Add Payment" at bounding box center [1022, 441] width 212 height 24
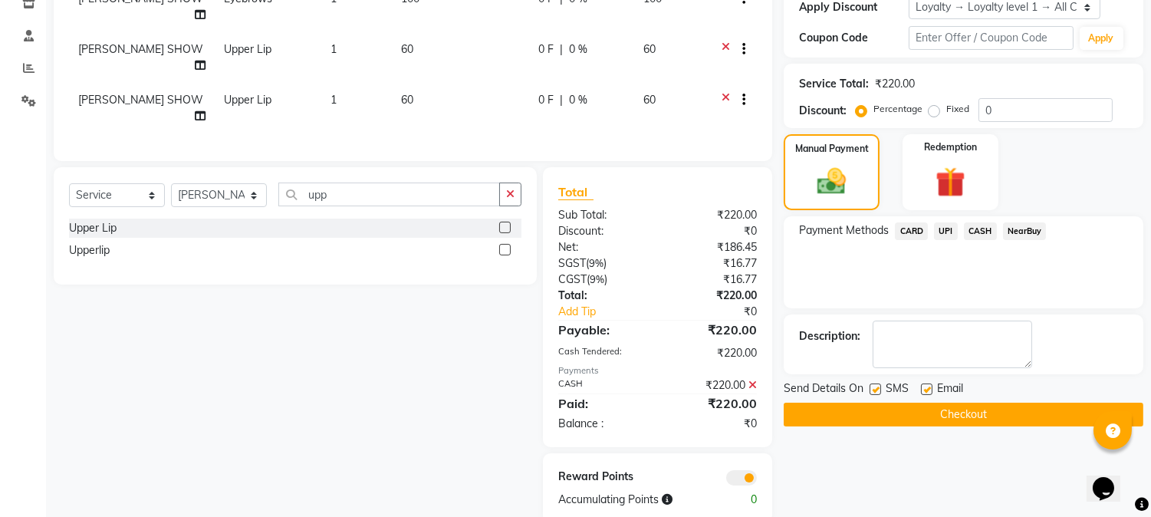
scroll to position [274, 0]
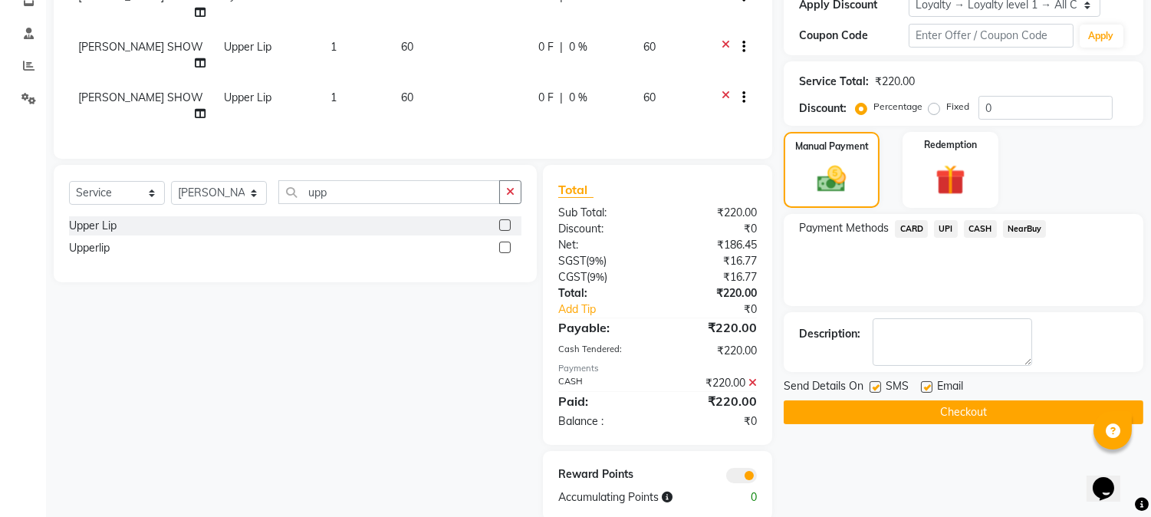
click at [943, 412] on button "Checkout" at bounding box center [963, 412] width 360 height 24
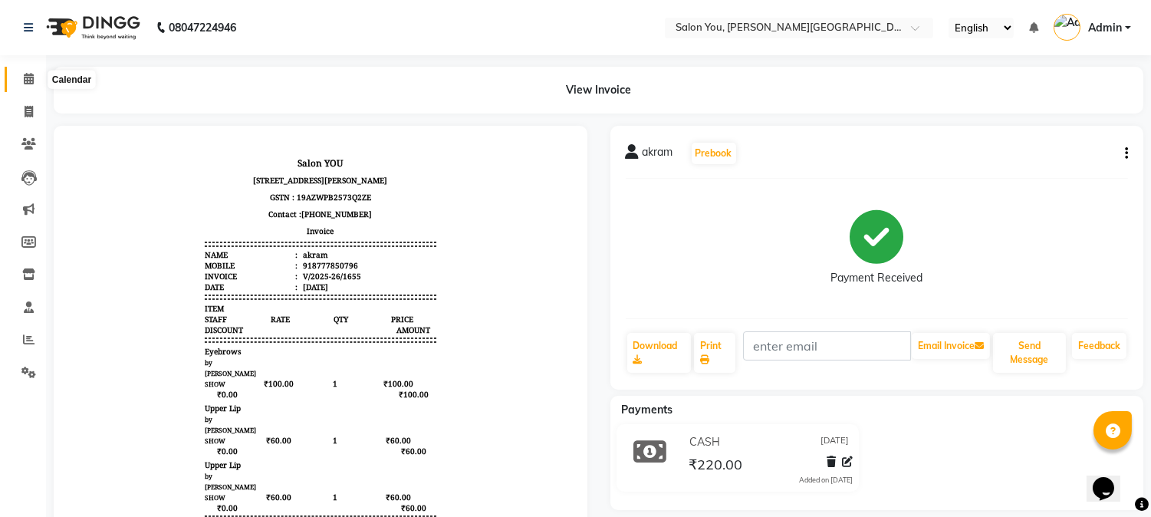
click at [25, 80] on icon at bounding box center [29, 78] width 10 height 11
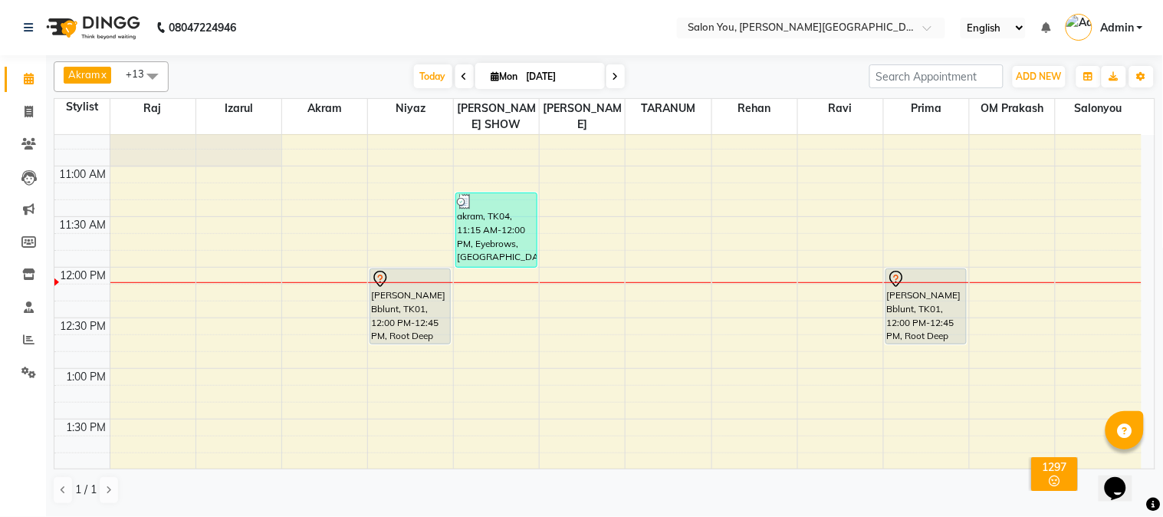
scroll to position [170, 0]
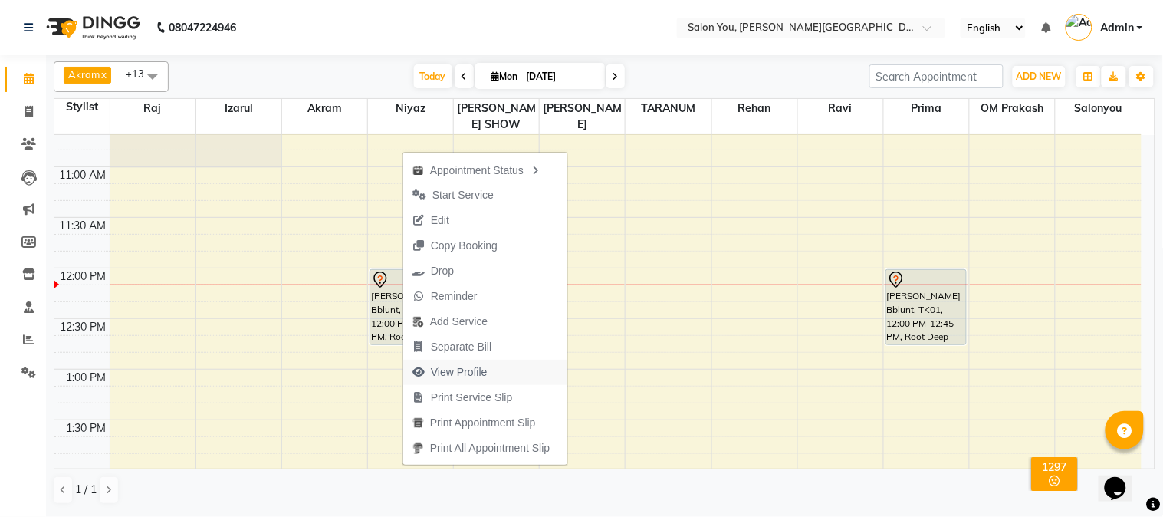
click at [448, 372] on span "View Profile" at bounding box center [459, 372] width 57 height 16
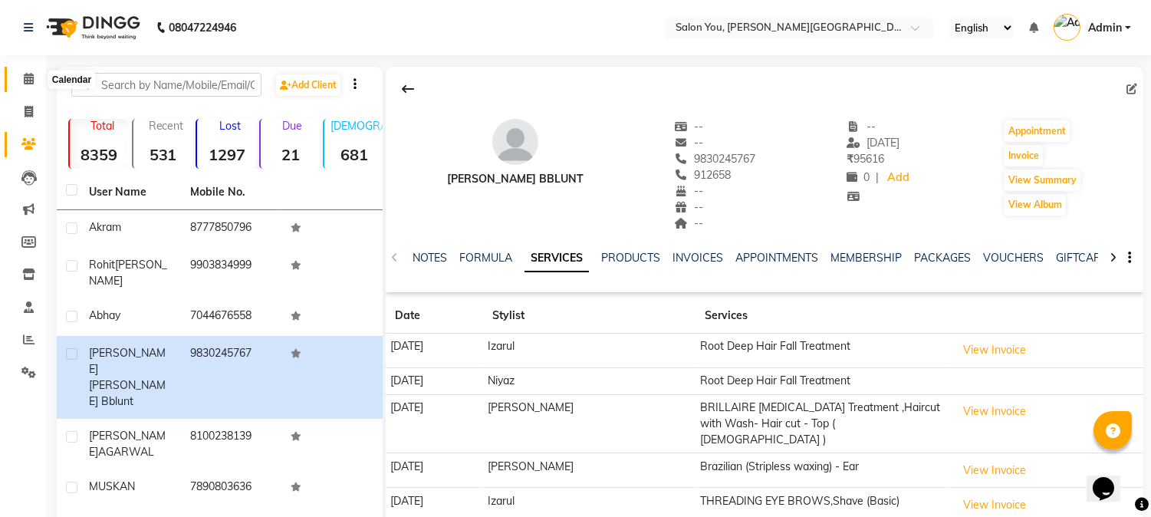
click at [31, 73] on icon at bounding box center [29, 78] width 10 height 11
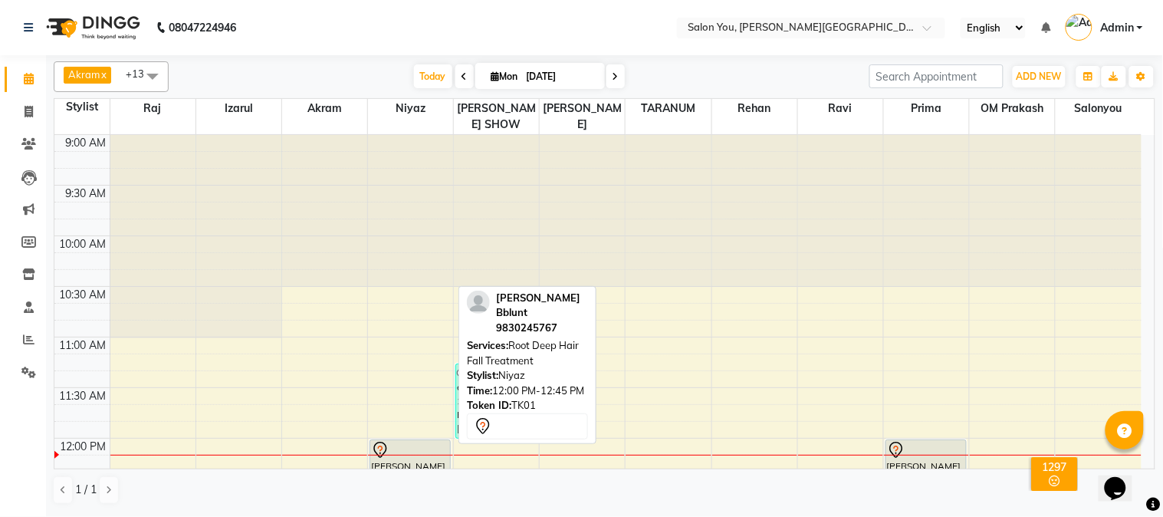
click at [412, 450] on div "[PERSON_NAME] Bblunt, TK01, 12:00 PM-12:45 PM, Root Deep Hair Fall Treatment" at bounding box center [410, 477] width 80 height 74
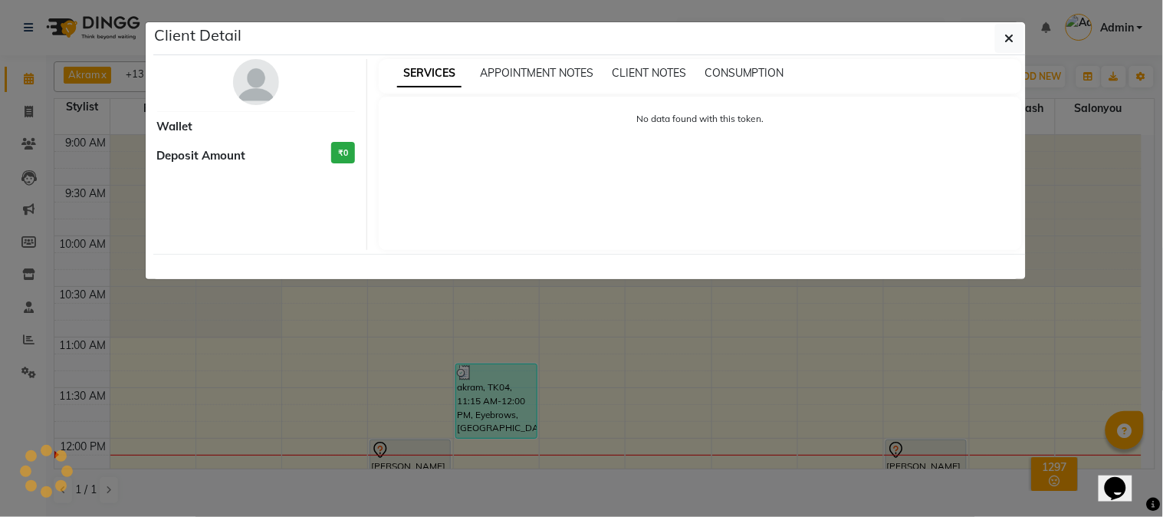
select select "7"
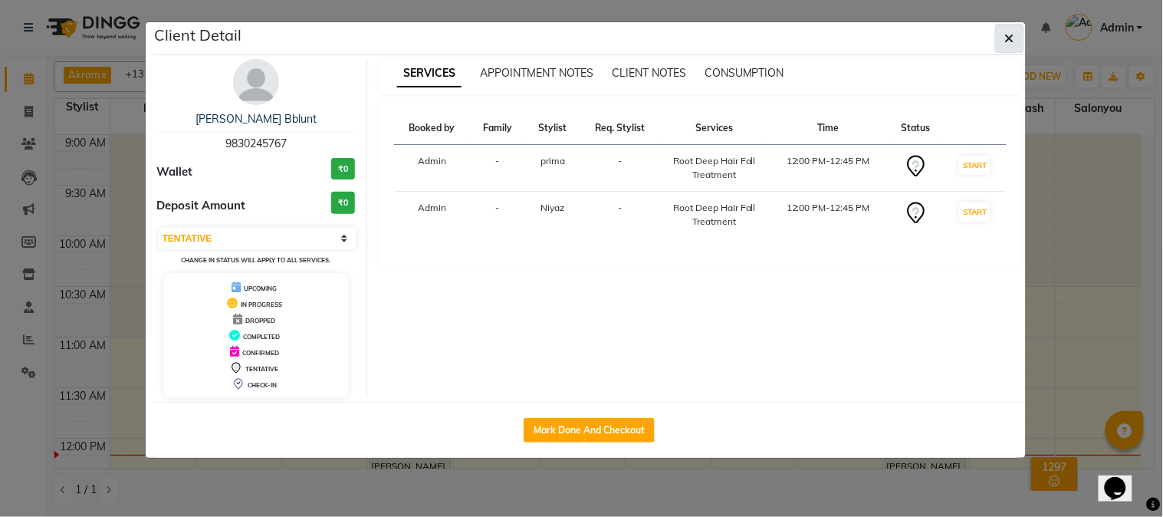
click at [1010, 32] on icon "button" at bounding box center [1009, 38] width 9 height 12
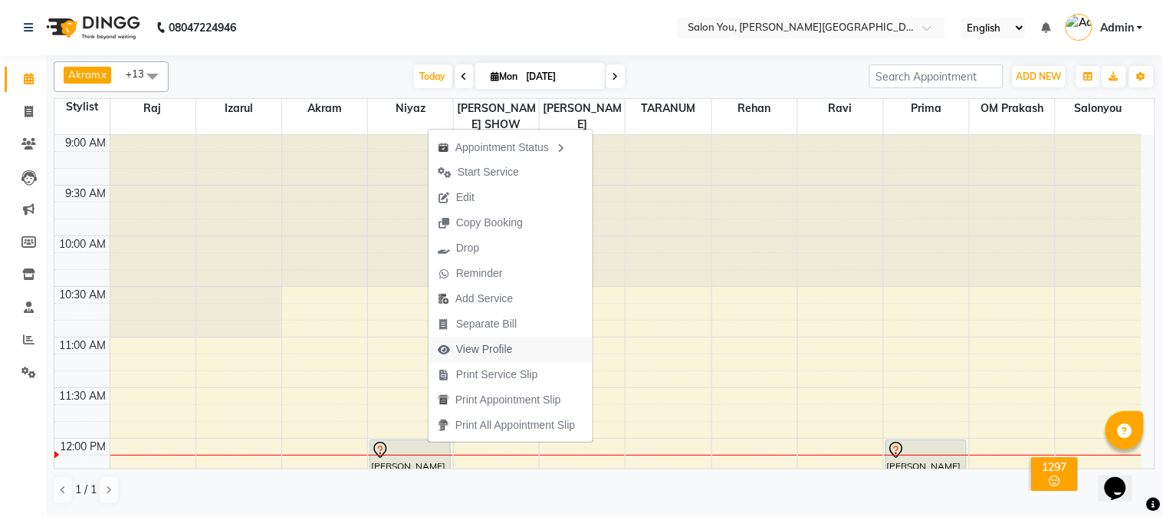
click at [476, 350] on span "View Profile" at bounding box center [484, 349] width 57 height 16
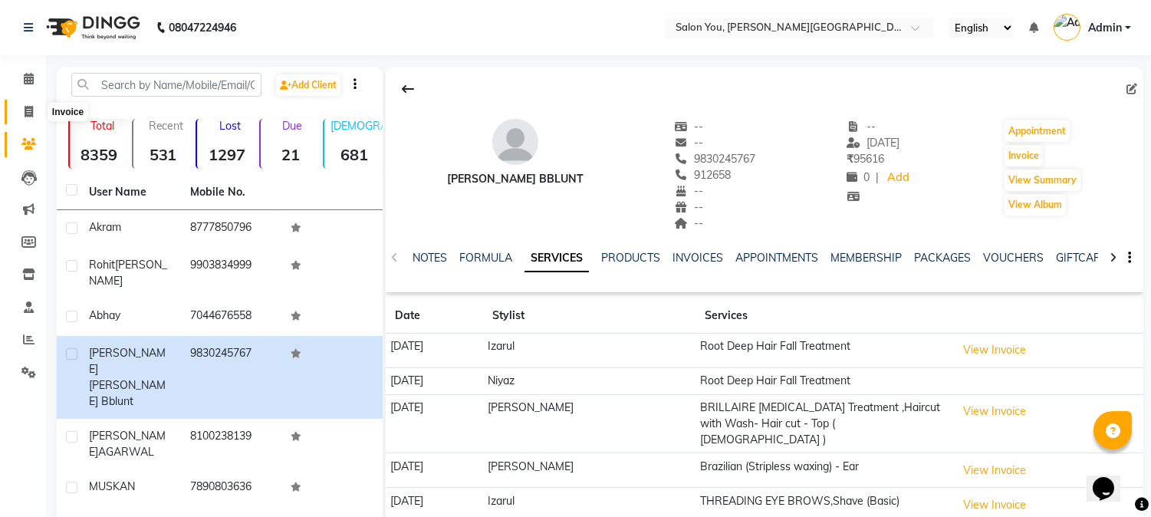
click at [25, 112] on icon at bounding box center [29, 111] width 8 height 11
select select "service"
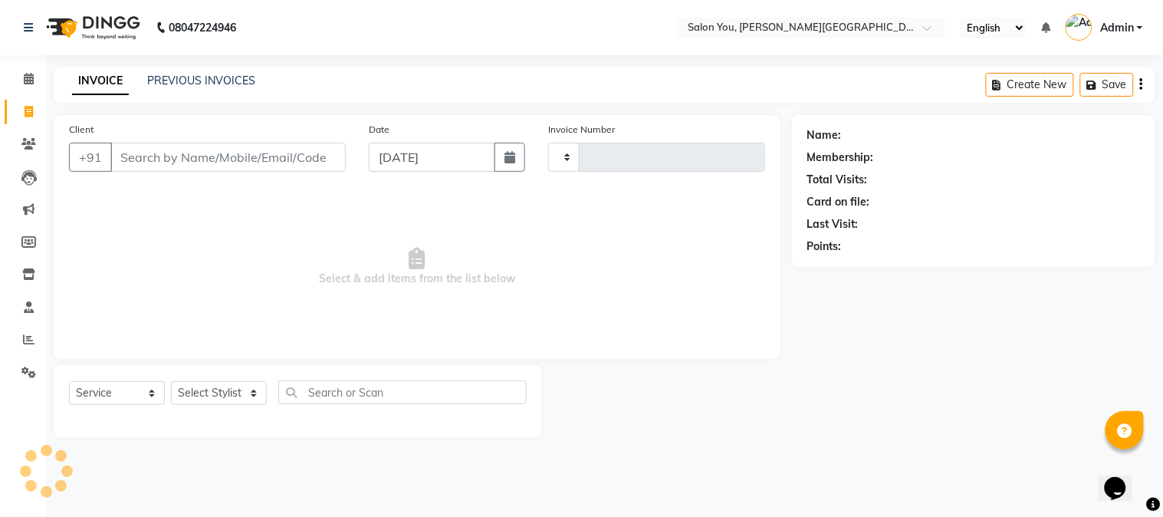
type input "1656"
select select "5231"
click at [28, 103] on span at bounding box center [28, 112] width 27 height 18
select select "5231"
select select "service"
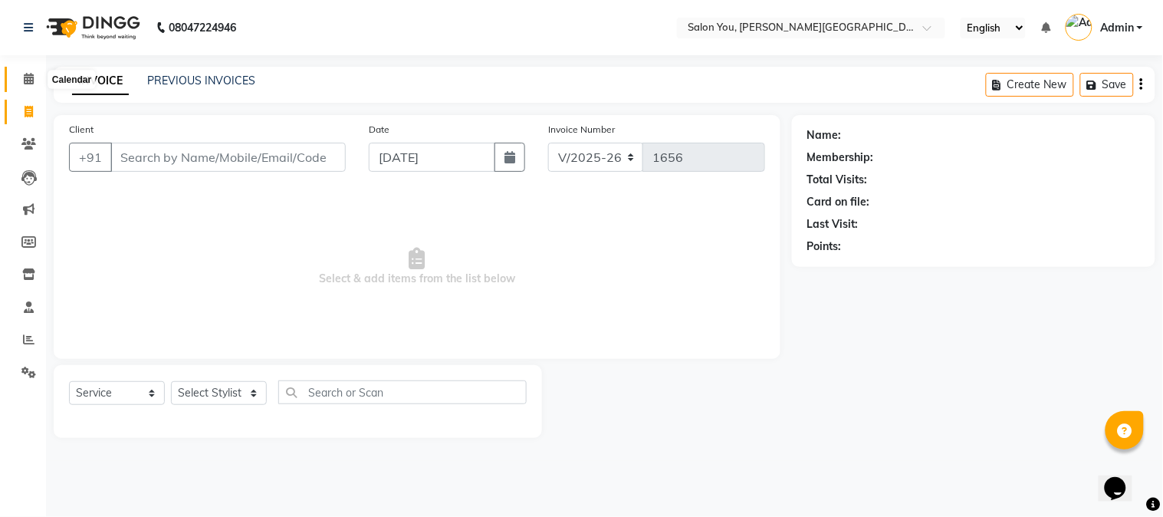
click at [25, 71] on span at bounding box center [28, 80] width 27 height 18
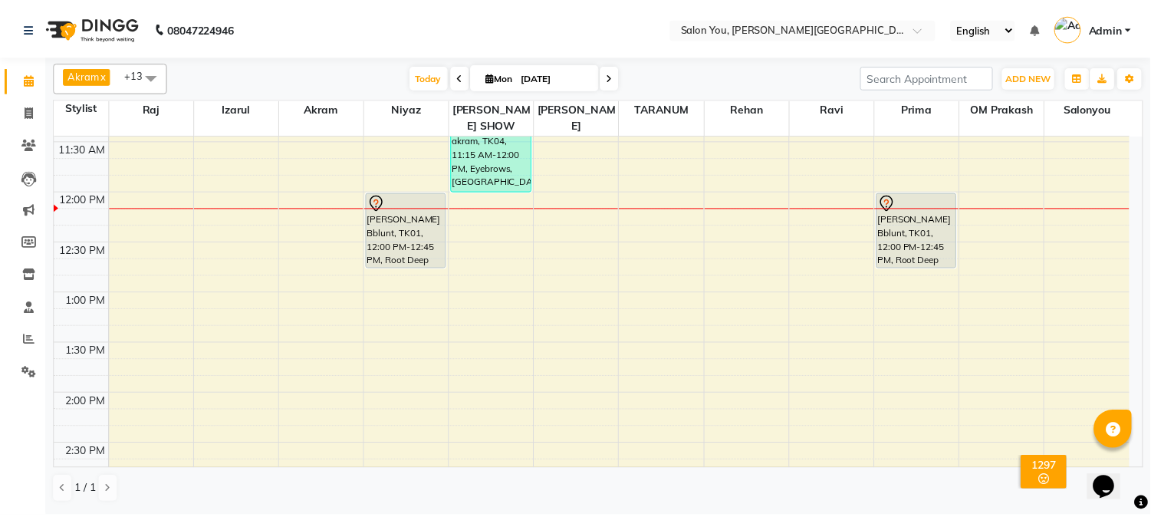
scroll to position [255, 0]
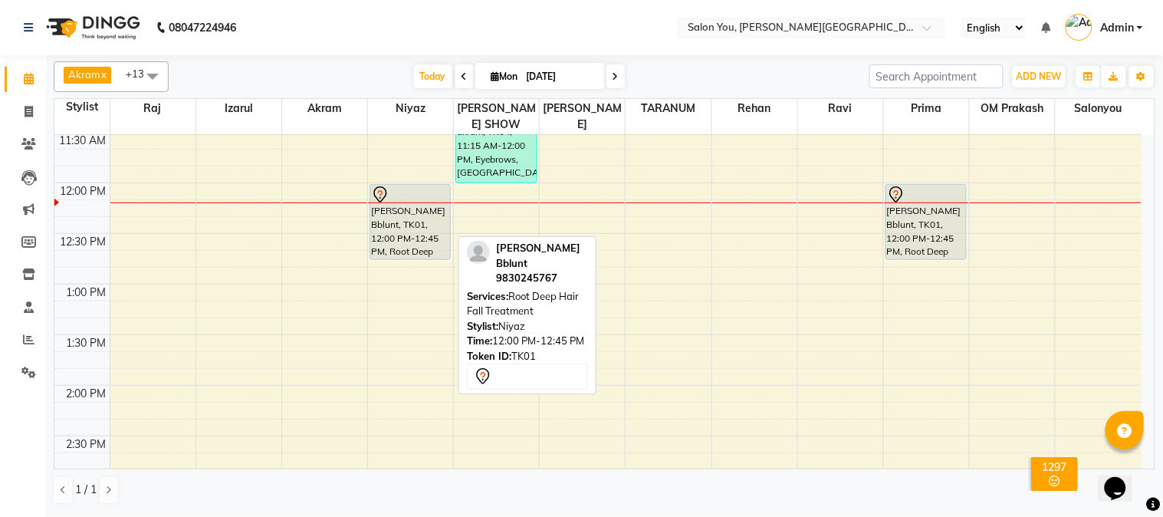
click at [416, 195] on div "[PERSON_NAME] Bblunt, TK01, 12:00 PM-12:45 PM, Root Deep Hair Fall Treatment" at bounding box center [410, 222] width 80 height 74
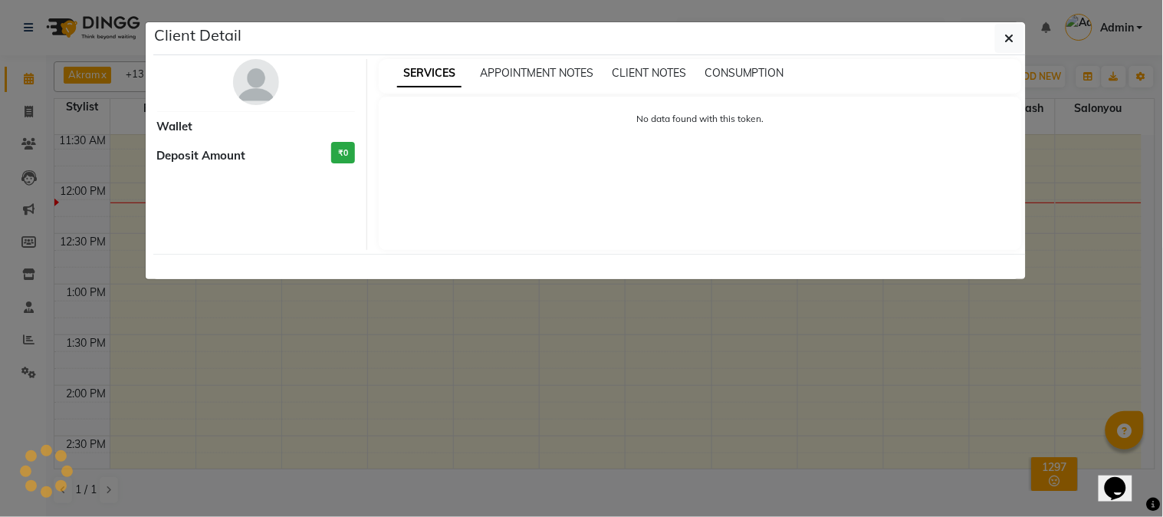
select select "7"
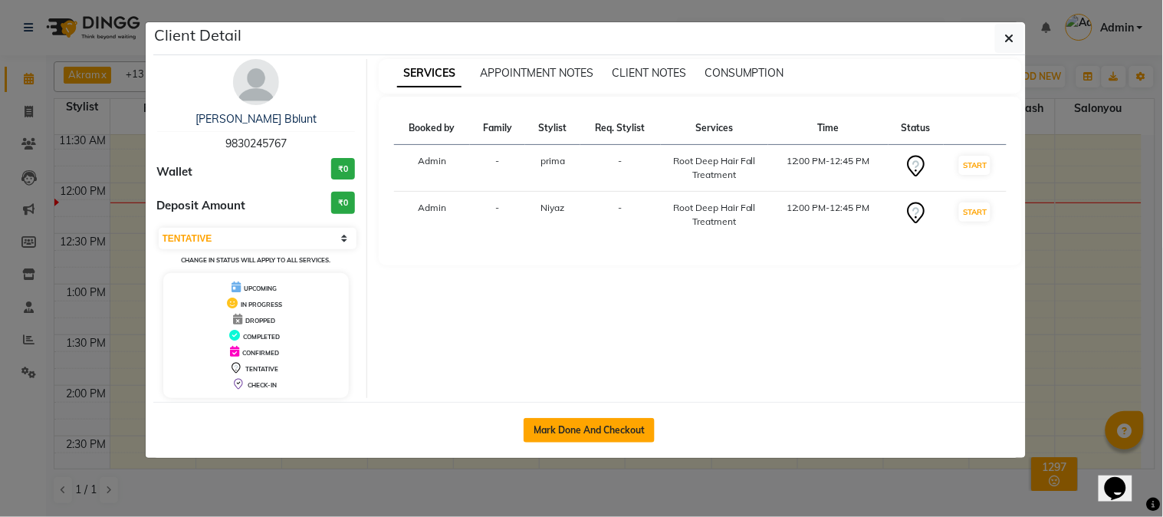
click at [580, 425] on button "Mark Done And Checkout" at bounding box center [589, 430] width 131 height 25
select select "service"
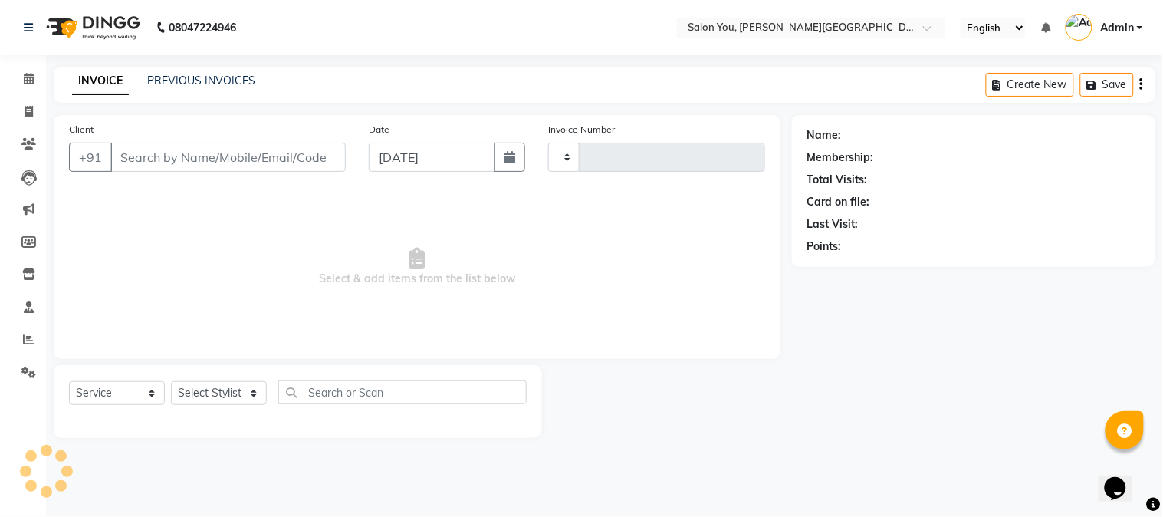
type input "1656"
select select "5231"
type input "9830245767"
select select "86234"
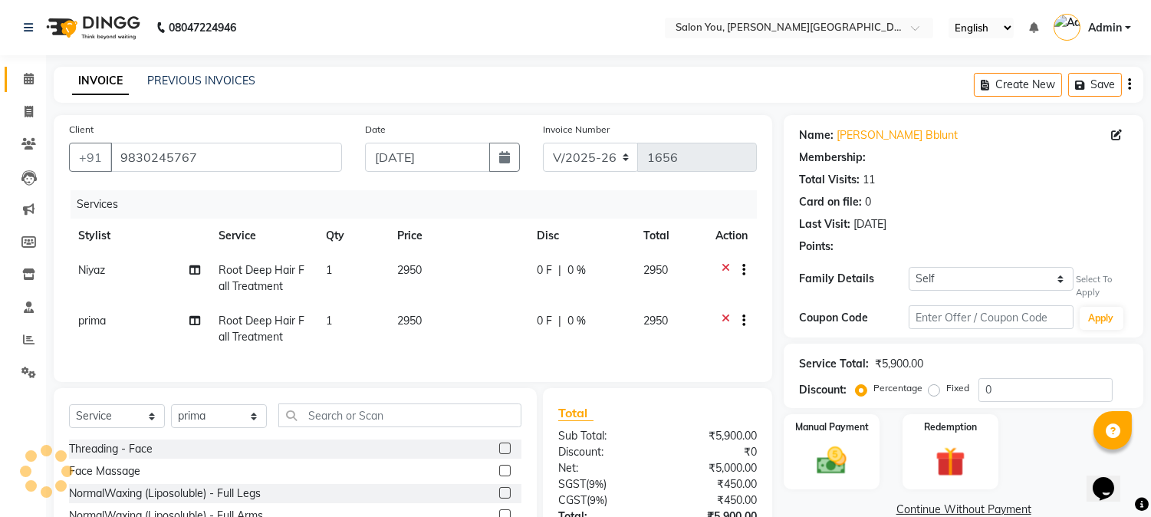
select select "1: Object"
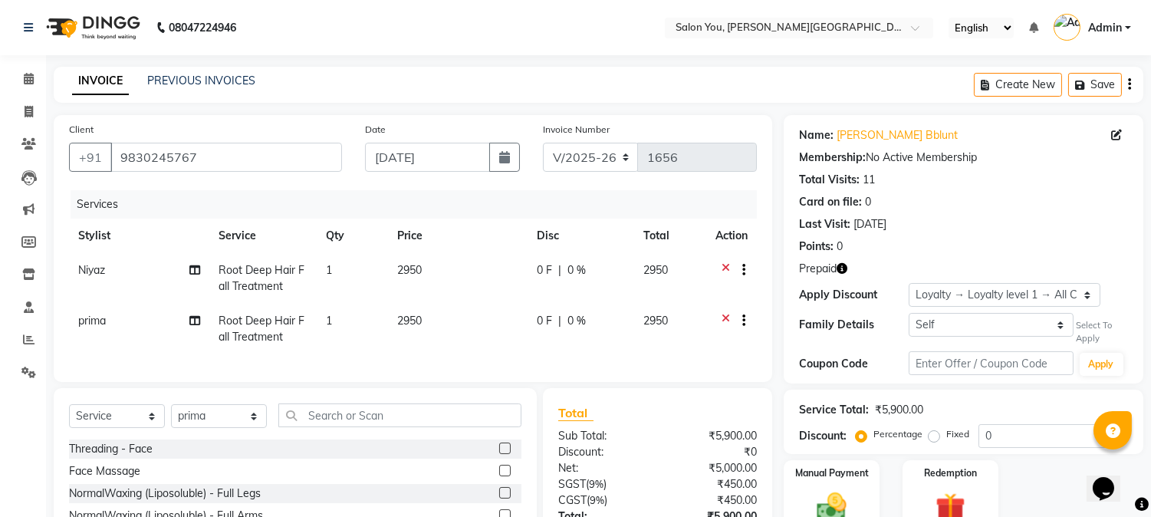
click at [843, 269] on icon "button" at bounding box center [841, 268] width 11 height 11
click at [944, 226] on div "Last Visit: 28-07-2025" at bounding box center [963, 224] width 329 height 16
